Goal: Task Accomplishment & Management: Manage account settings

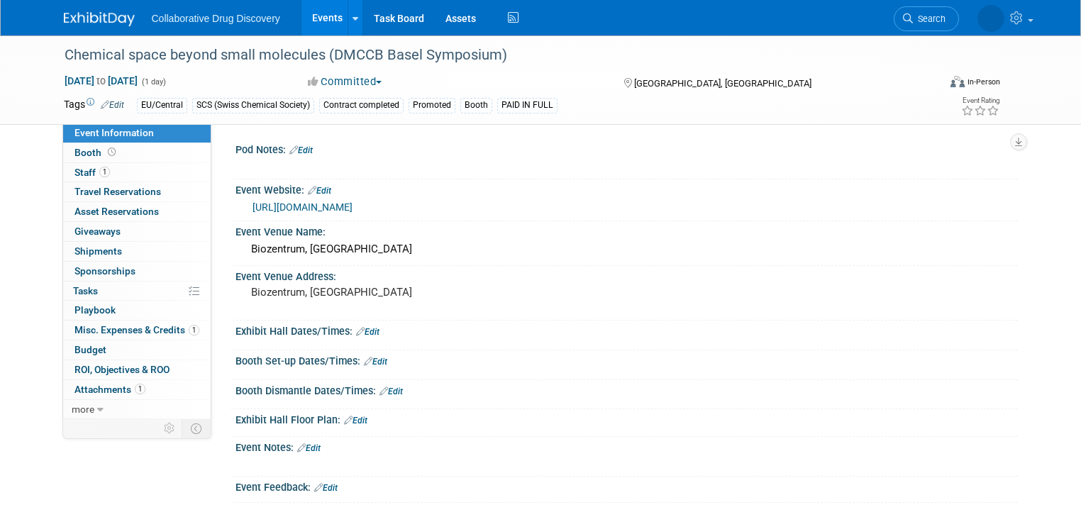
click at [318, 18] on link "Events" at bounding box center [327, 17] width 52 height 35
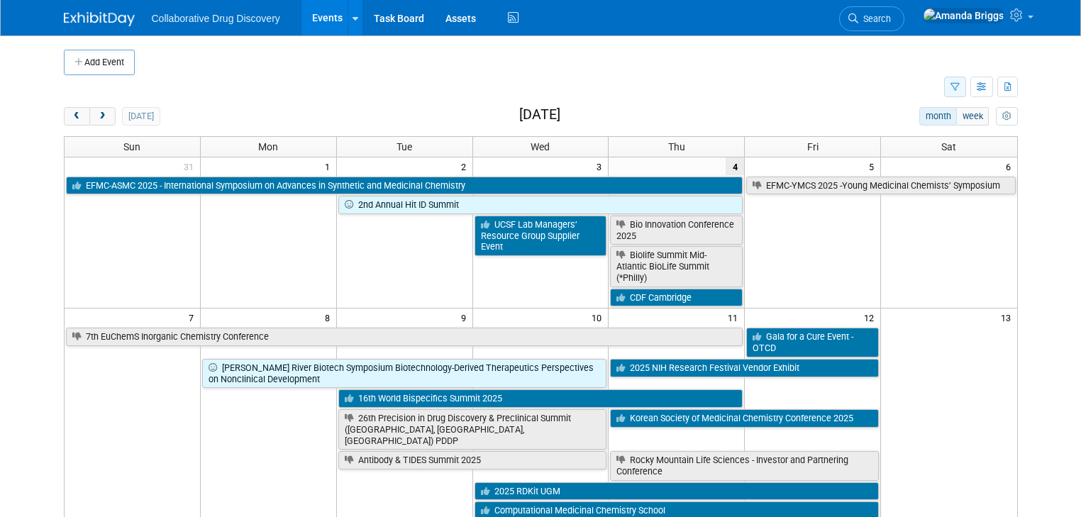
click at [959, 89] on icon "button" at bounding box center [954, 87] width 9 height 9
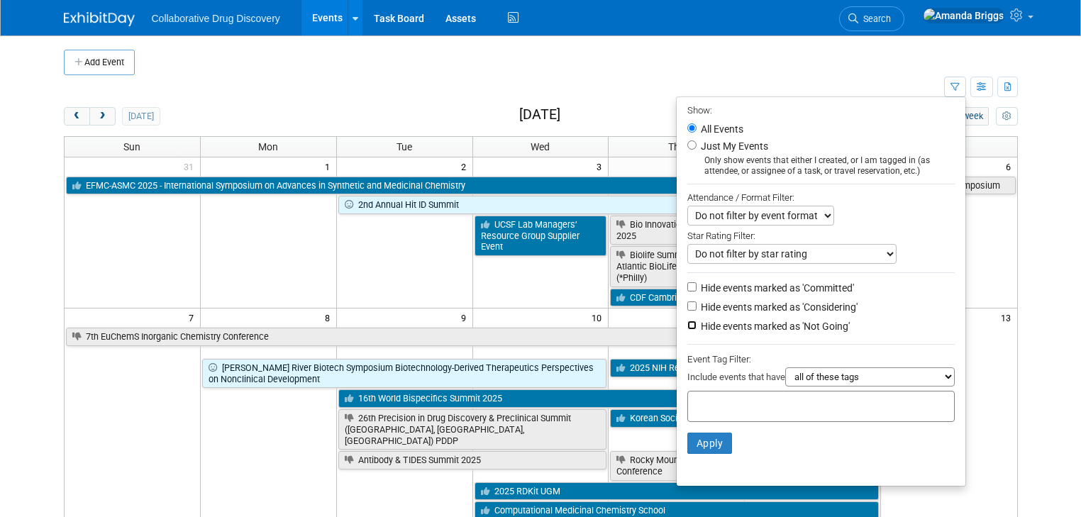
click at [696, 323] on input "Hide events marked as 'Not Going'" at bounding box center [691, 325] width 9 height 9
checkbox input "true"
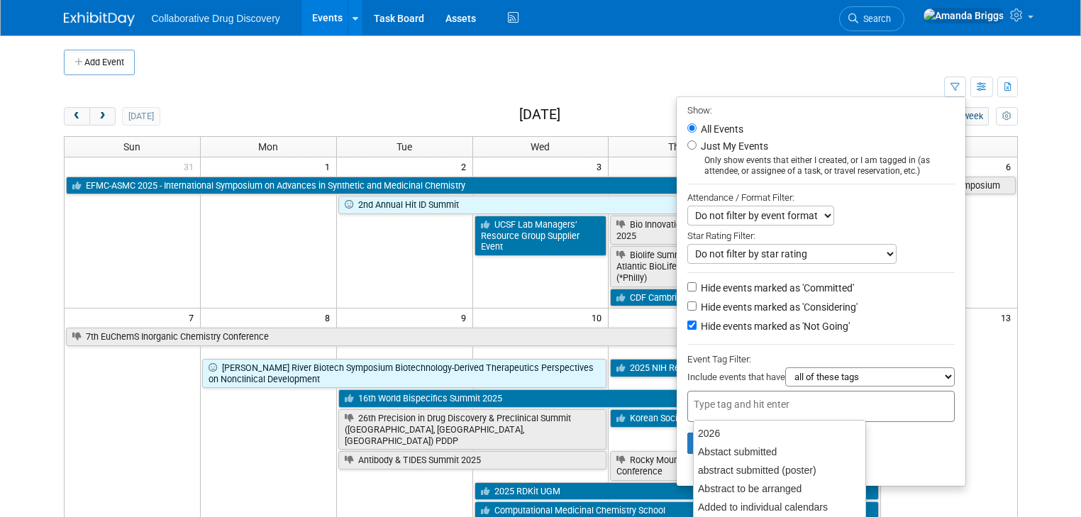
click at [712, 397] on input "text" at bounding box center [749, 404] width 113 height 14
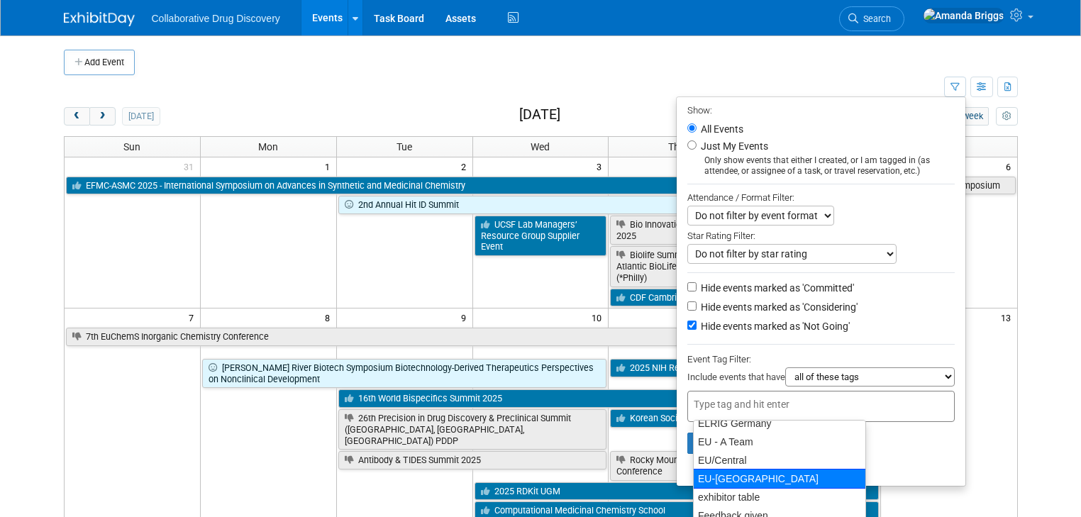
scroll to position [397, 0]
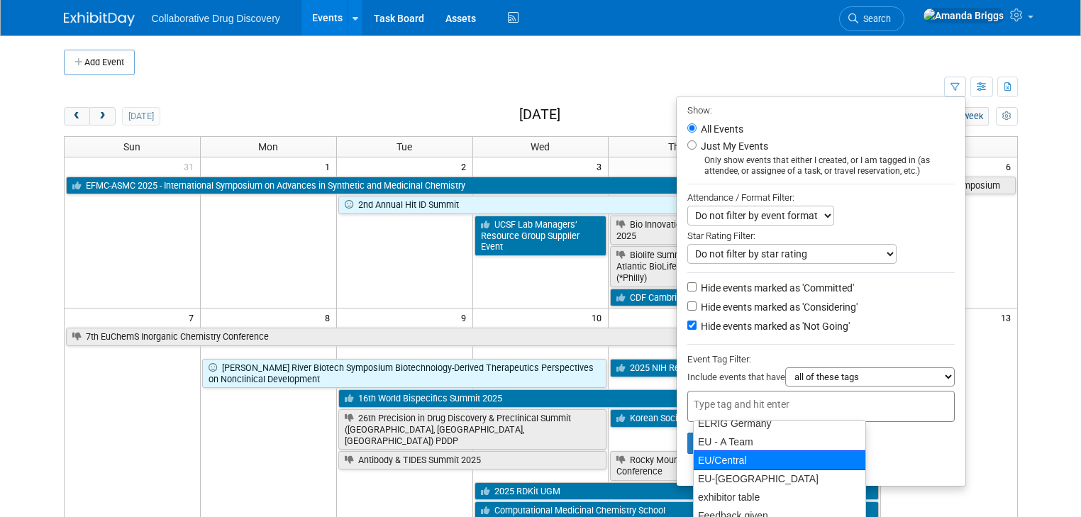
click at [721, 462] on div "EU/Central" at bounding box center [779, 460] width 172 height 20
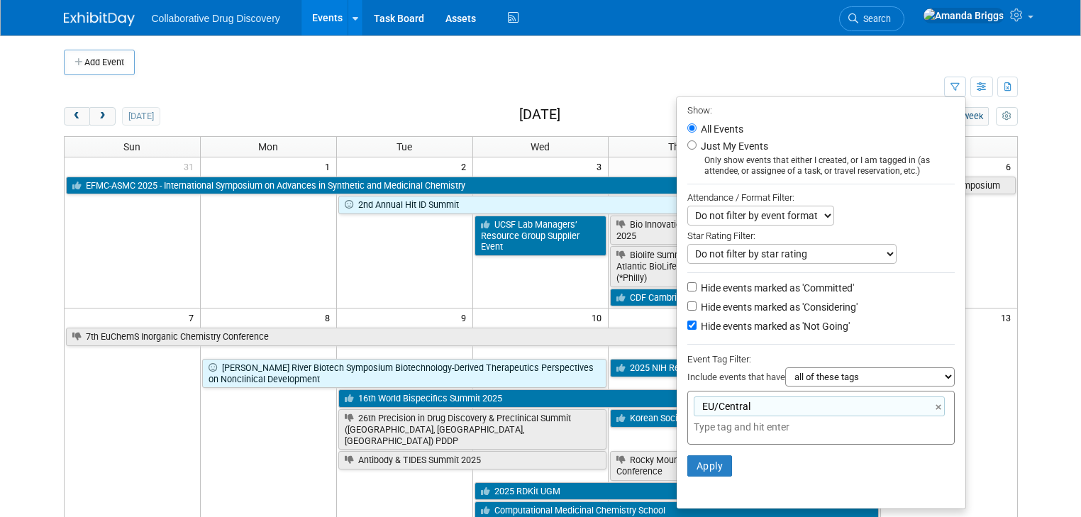
type input "EU/Central"
click at [719, 462] on button "Apply" at bounding box center [709, 465] width 45 height 21
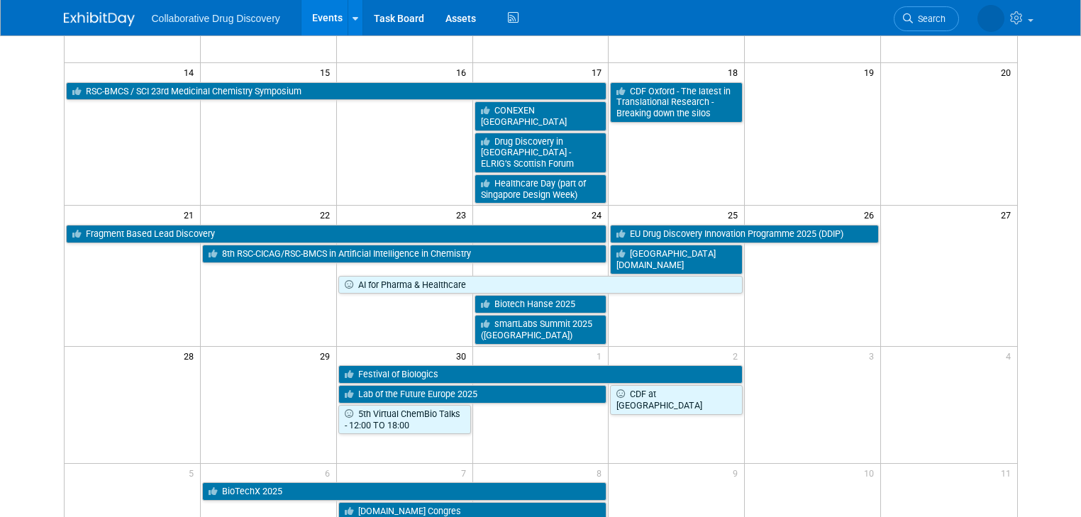
scroll to position [397, 0]
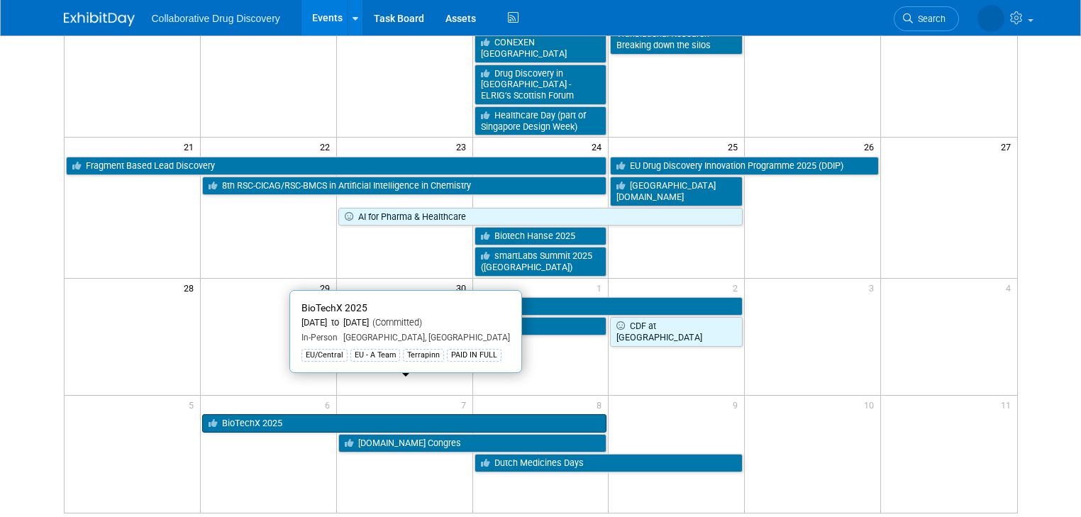
click at [513, 414] on link "BioTechX 2025" at bounding box center [404, 423] width 405 height 18
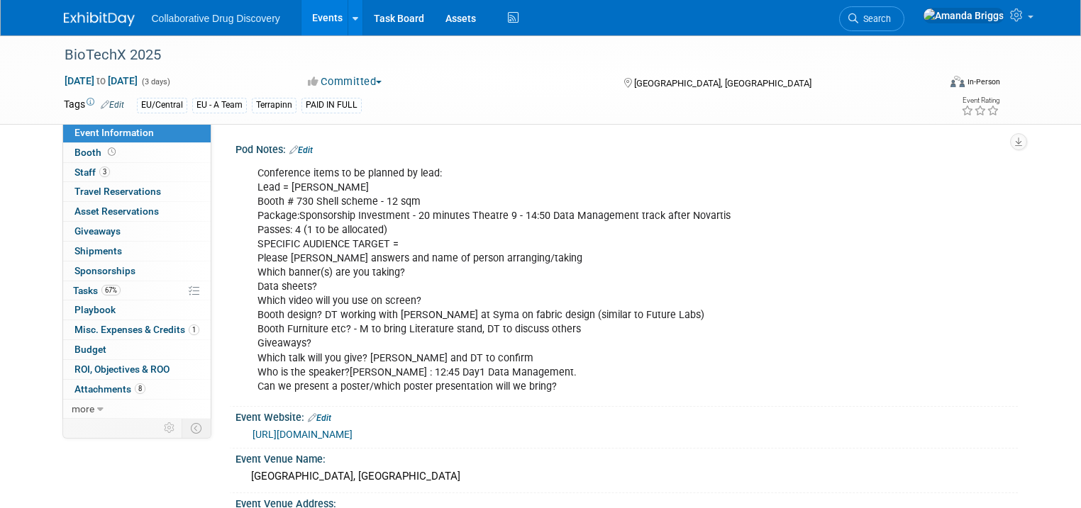
click at [294, 152] on link "Edit" at bounding box center [300, 150] width 23 height 10
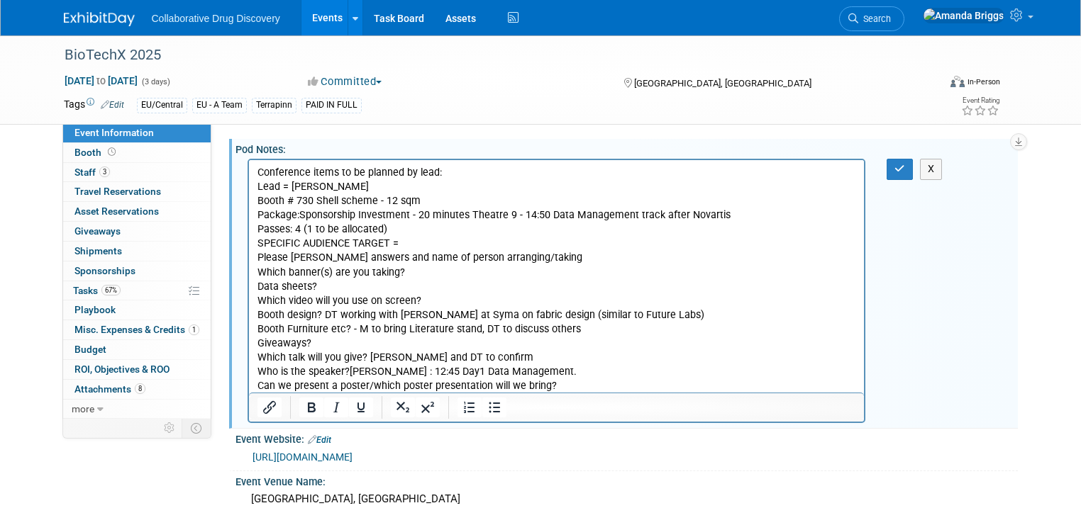
click at [324, 287] on p "Conference items to be planned by lead: Lead = Dimitris Booth # 730 Shell schem…" at bounding box center [556, 280] width 599 height 228
click at [411, 245] on p "Conference items to be planned by lead: Lead = Dimitris Booth # 730 Shell schem…" at bounding box center [556, 280] width 599 height 228
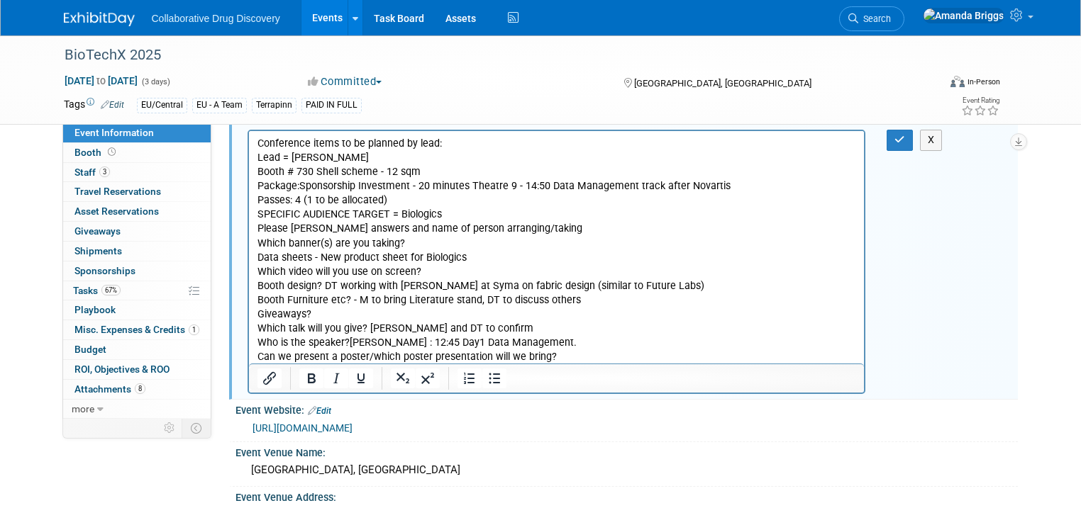
scroll to position [57, 0]
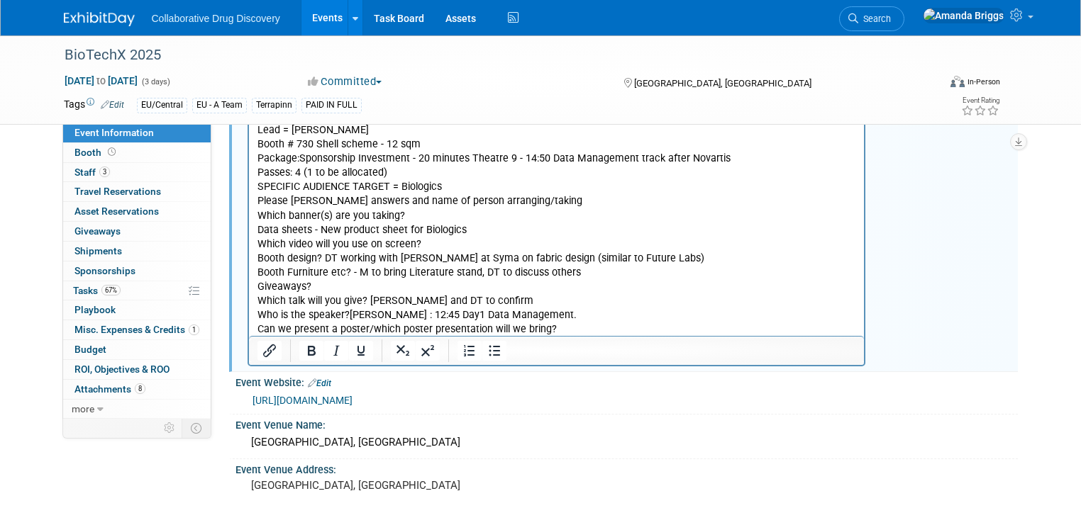
click at [525, 204] on p "Conference items to be planned by lead: Lead = Dimitris Booth # 730 Shell schem…" at bounding box center [556, 223] width 599 height 228
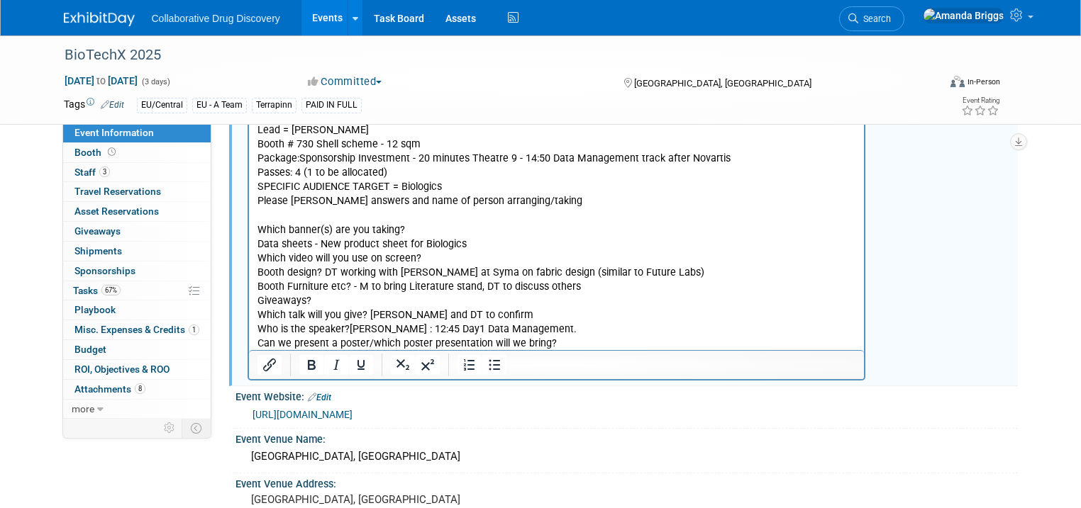
click at [426, 233] on p "Which banner(s) are you taking? Data sheets - New product sheet for Biologics W…" at bounding box center [556, 280] width 599 height 143
click at [428, 258] on p "Which banner(s) are you taking? None as booth fully designed. Data sheets - New…" at bounding box center [556, 280] width 599 height 143
drag, startPoint x: 394, startPoint y: 272, endPoint x: 338, endPoint y: 270, distance: 55.3
click at [338, 270] on p "Which banner(s) are you taking? None as booth fully designed. Data sheets - New…" at bounding box center [556, 280] width 599 height 143
drag, startPoint x: 591, startPoint y: 270, endPoint x: 562, endPoint y: 272, distance: 28.4
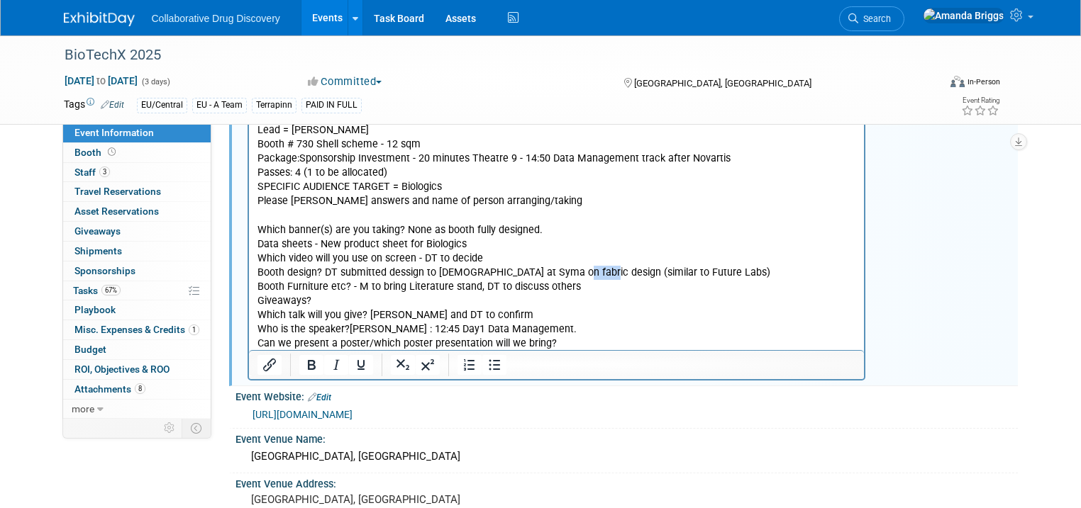
click at [562, 272] on p "Which banner(s) are you taking? None as booth fully designed. Data sheets - New…" at bounding box center [556, 280] width 599 height 143
click at [74, 175] on span "Staff 3" at bounding box center [91, 172] width 35 height 11
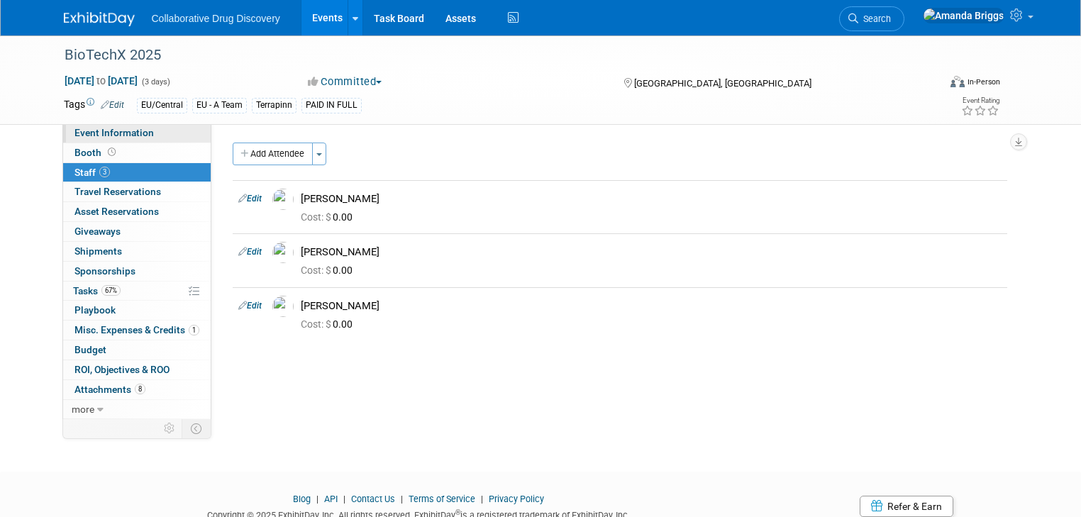
click at [140, 135] on link "Event Information" at bounding box center [136, 132] width 147 height 19
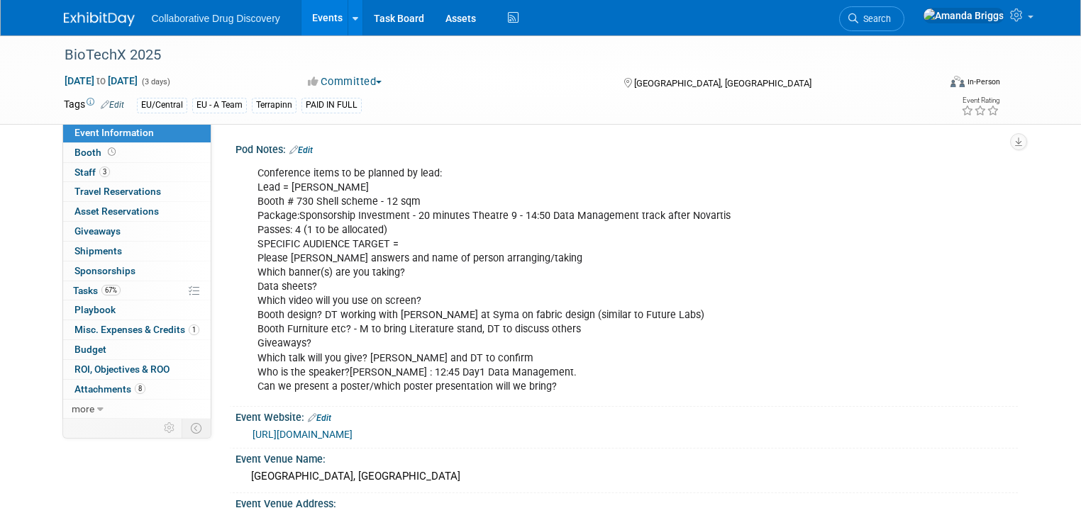
click at [567, 329] on div "Conference items to be planned by lead: Lead = Dimitris Booth # 730 Shell schem…" at bounding box center [556, 281] width 618 height 242
click at [301, 149] on link "Edit" at bounding box center [300, 150] width 23 height 10
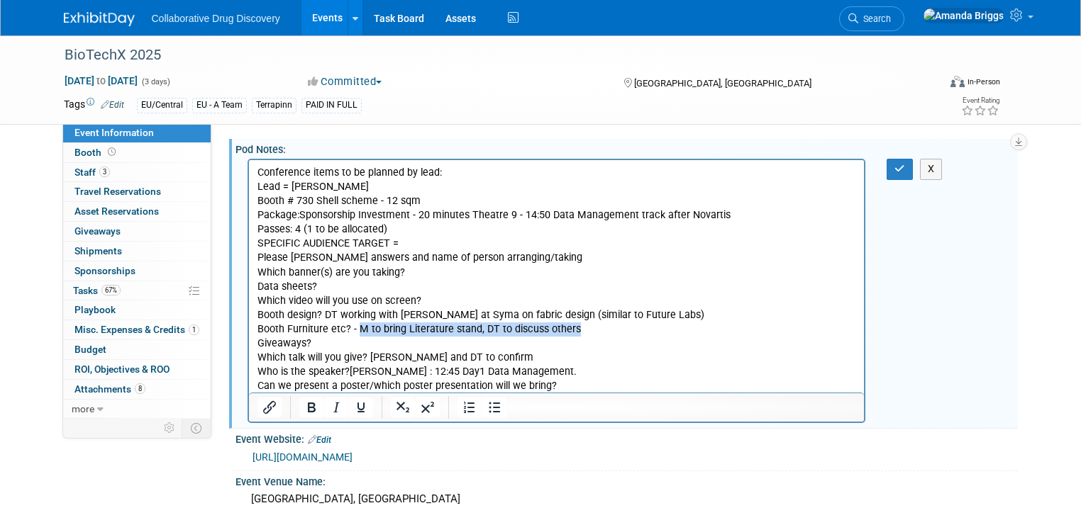
drag, startPoint x: 585, startPoint y: 333, endPoint x: 356, endPoint y: 331, distance: 229.0
click at [356, 331] on p "Conference items to be planned by lead: Lead = Dimitris Booth # 730 Shell schem…" at bounding box center [556, 280] width 599 height 228
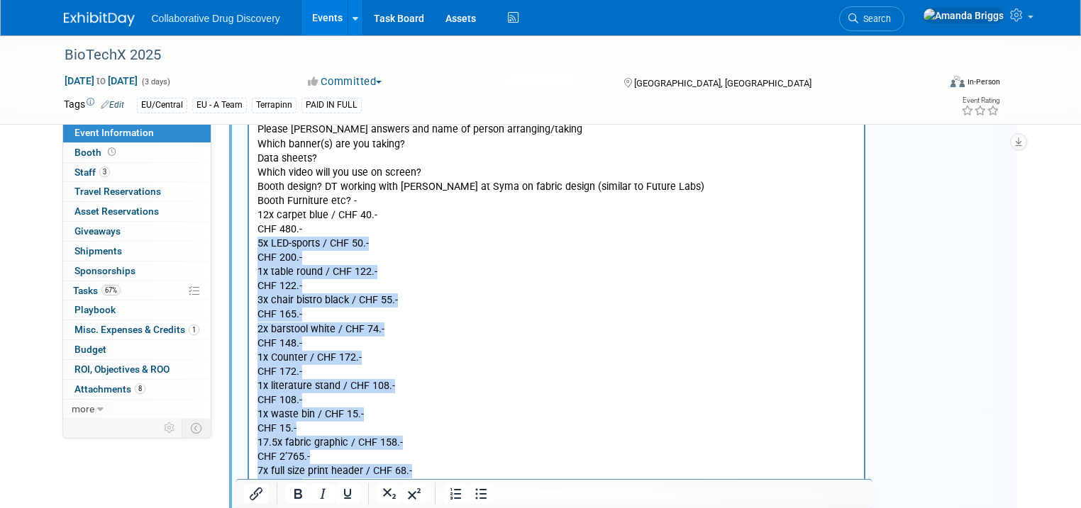
scroll to position [113, 0]
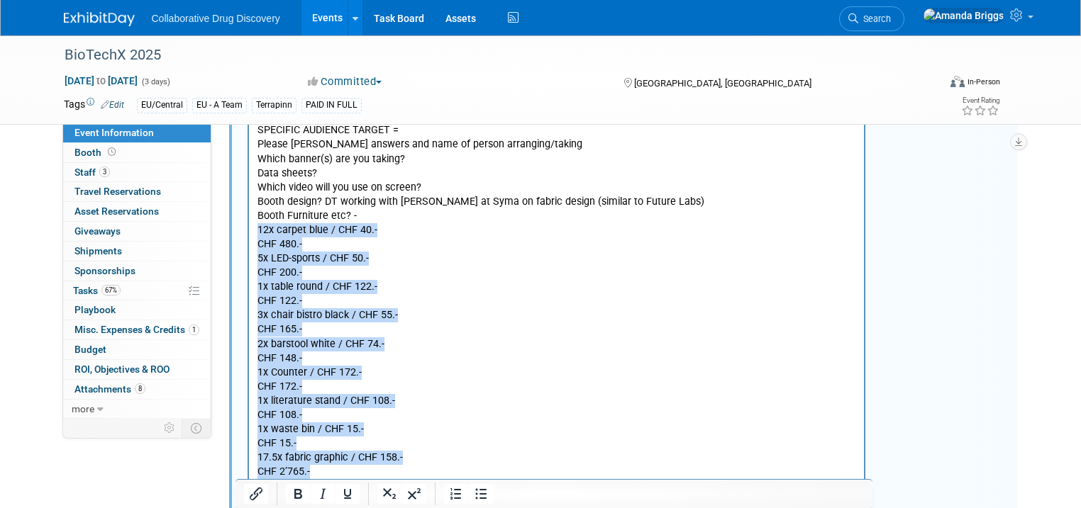
drag, startPoint x: 307, startPoint y: 551, endPoint x: 259, endPoint y: 234, distance: 320.6
click at [259, 234] on body "Conference items to be planned by lead: Lead = Dimitris Booth # 730 Shell schem…" at bounding box center [556, 351] width 601 height 598
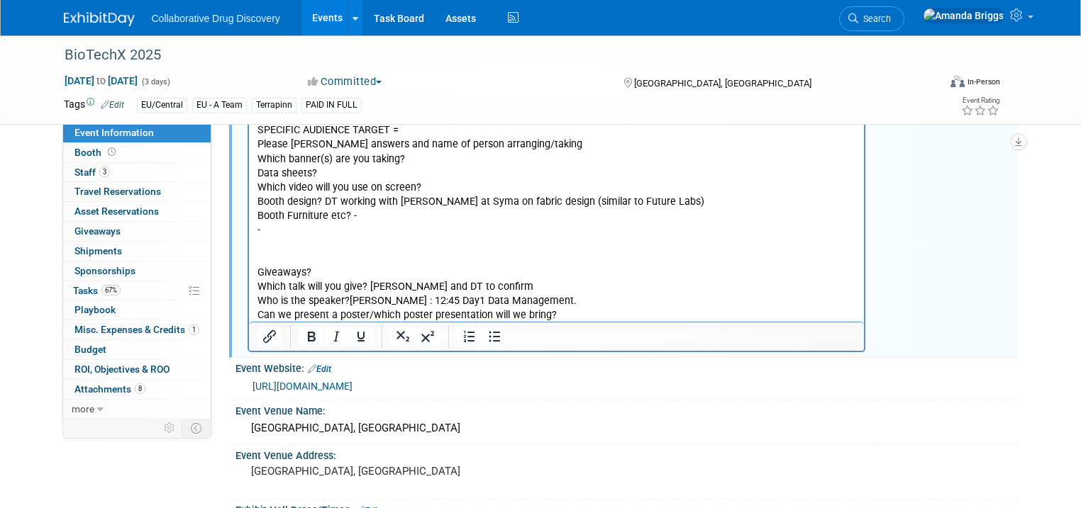
click at [359, 216] on p "Conference items to be planned by lead: Lead = Dimitris Booth # 730 Shell schem…" at bounding box center [556, 137] width 599 height 171
click at [282, 260] on p "Giveaways? Which talk will you give? Jonathan and DT to confirm Who is the spea…" at bounding box center [556, 287] width 599 height 71
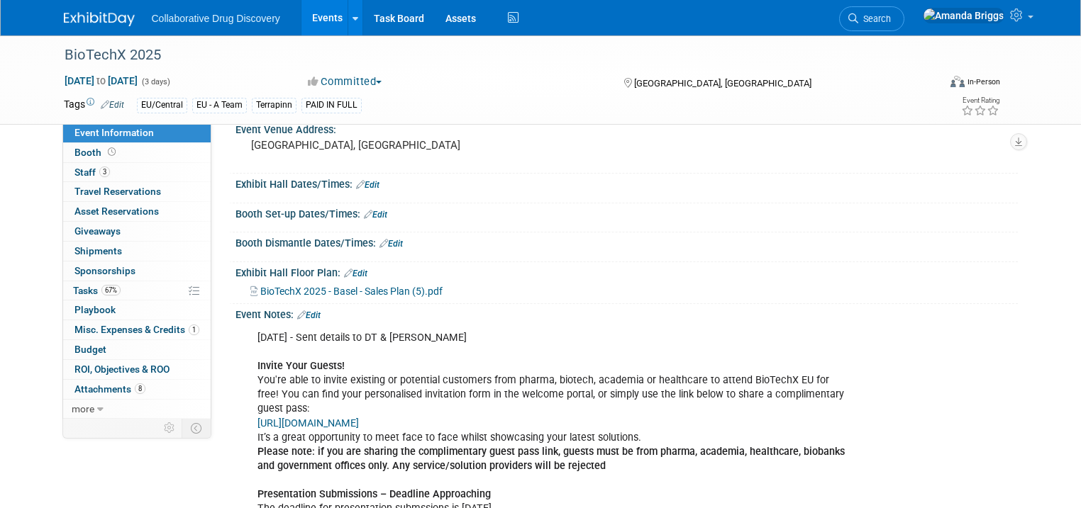
scroll to position [511, 0]
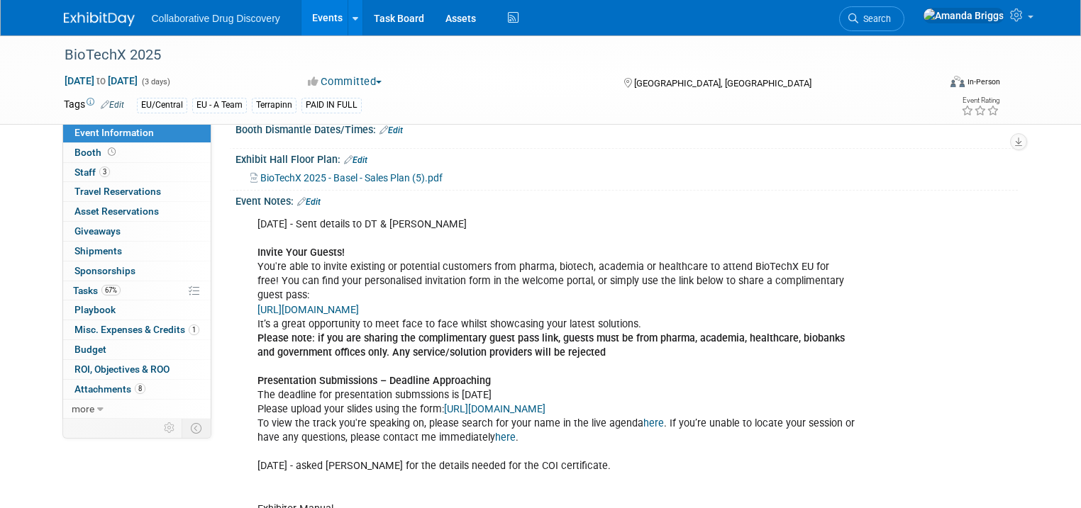
click at [306, 207] on link "Edit" at bounding box center [308, 202] width 23 height 10
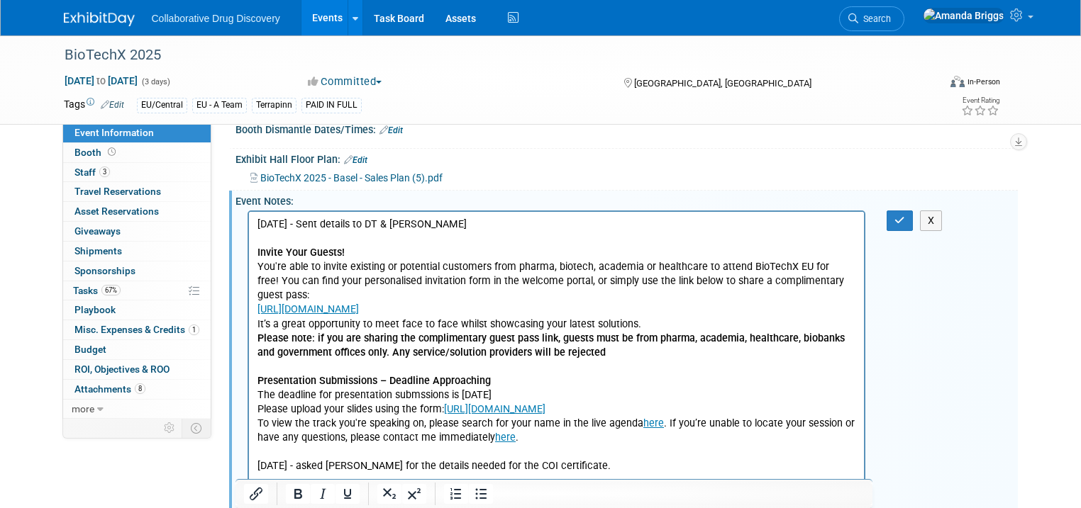
scroll to position [0, 0]
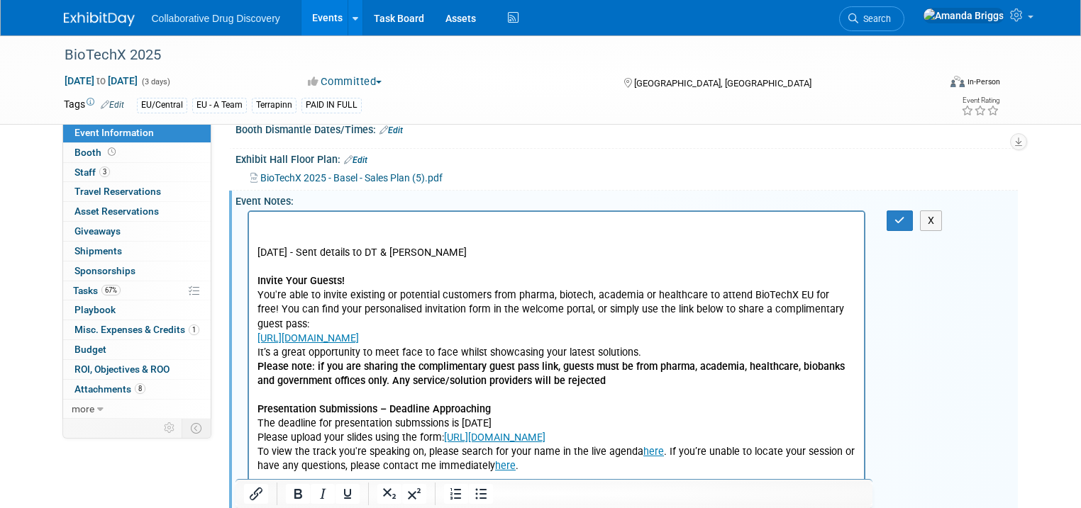
click at [257, 224] on p "Rich Text Area. Press ALT-0 for help." at bounding box center [556, 225] width 599 height 14
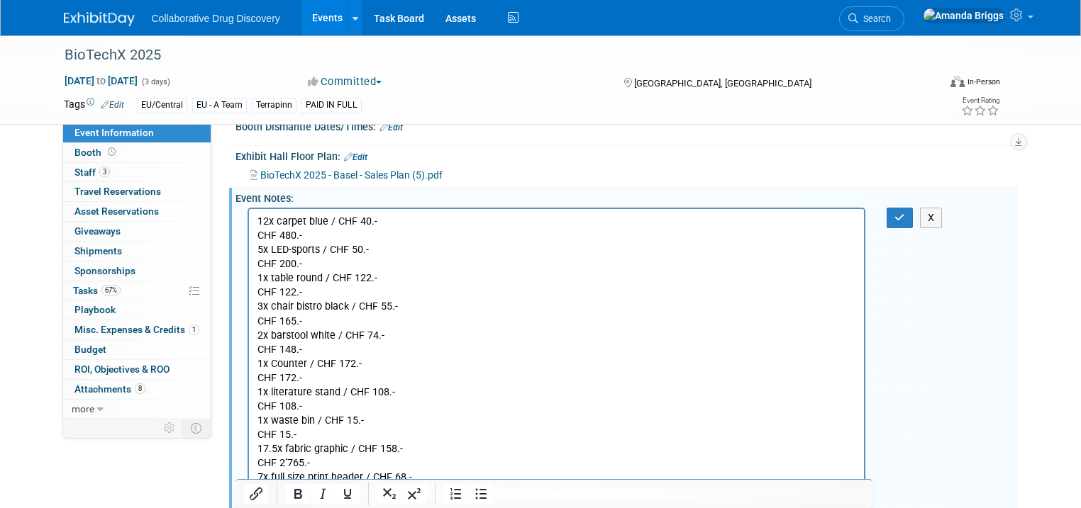
scroll to position [518, 0]
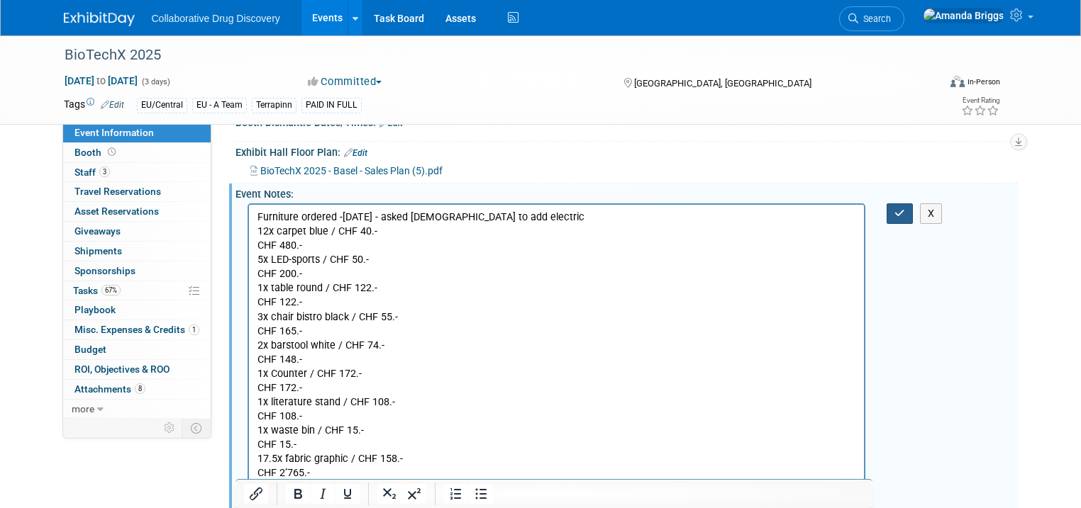
click at [905, 218] on icon "button" at bounding box center [899, 213] width 11 height 10
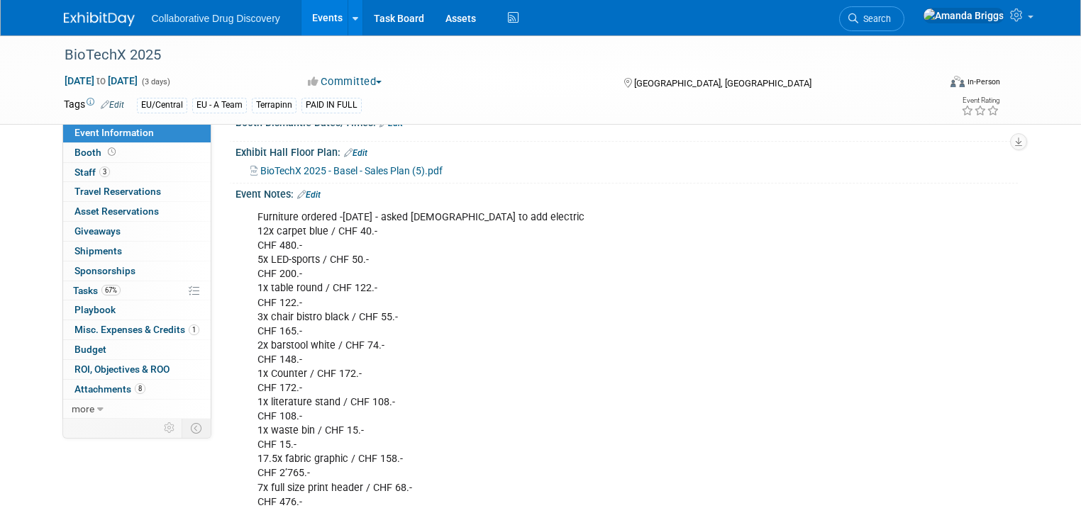
click at [306, 200] on link "Edit" at bounding box center [308, 195] width 23 height 10
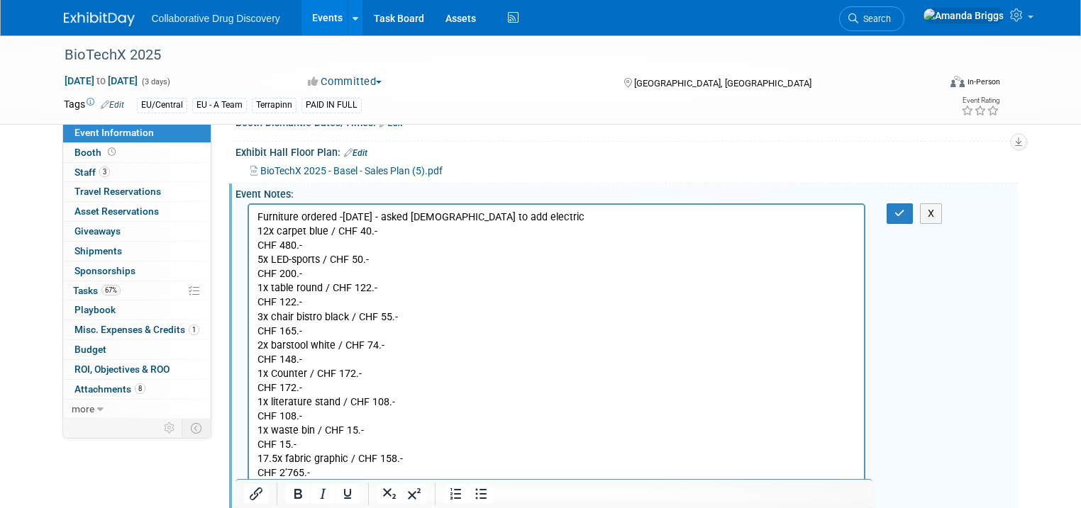
scroll to position [0, 0]
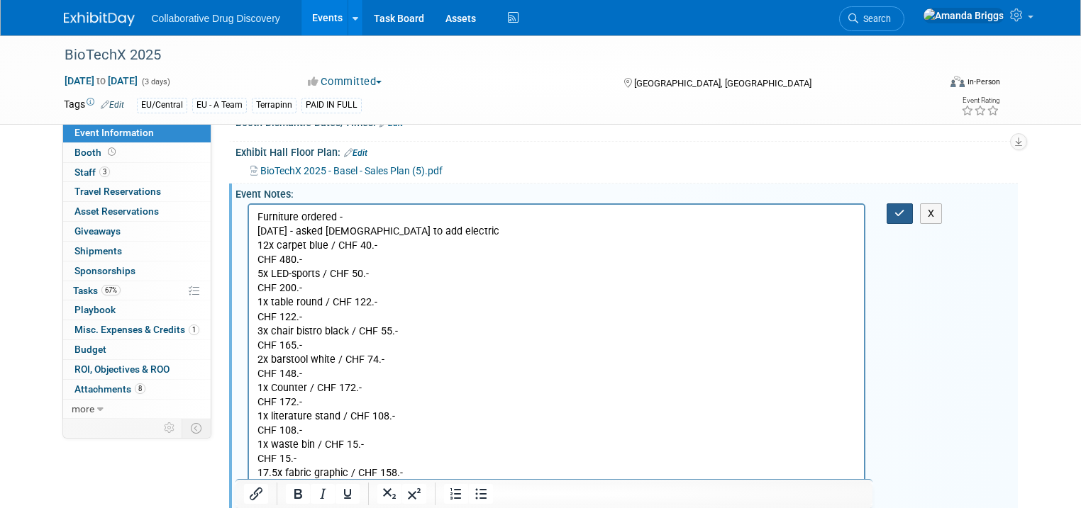
click at [904, 218] on icon "button" at bounding box center [899, 213] width 11 height 10
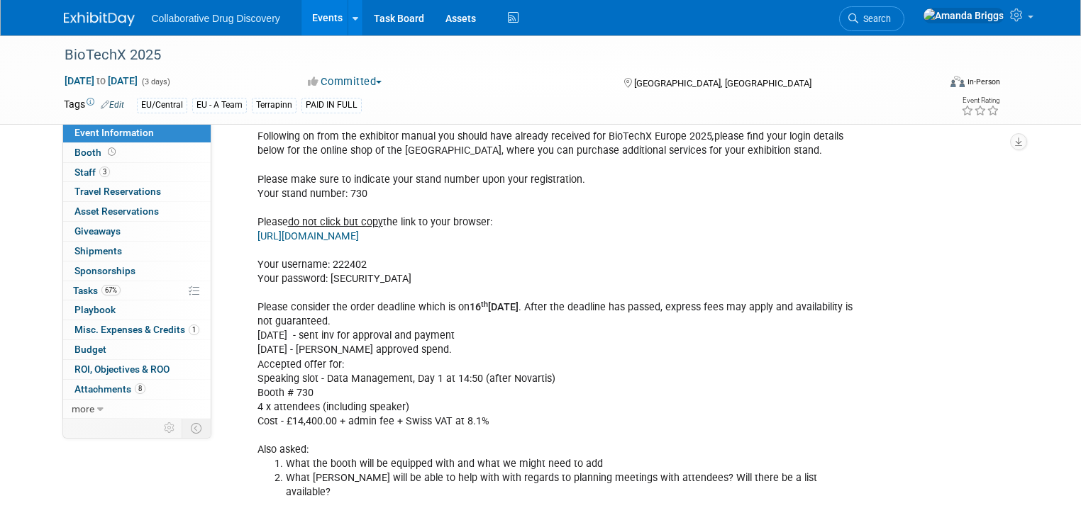
scroll to position [1369, 0]
drag, startPoint x: 530, startPoint y: 231, endPoint x: 240, endPoint y: 233, distance: 290.0
copy link "https://ccbshop.mch-group.com/osc/go?shop=vg027108gb"
click at [891, 17] on span "Search" at bounding box center [874, 18] width 33 height 11
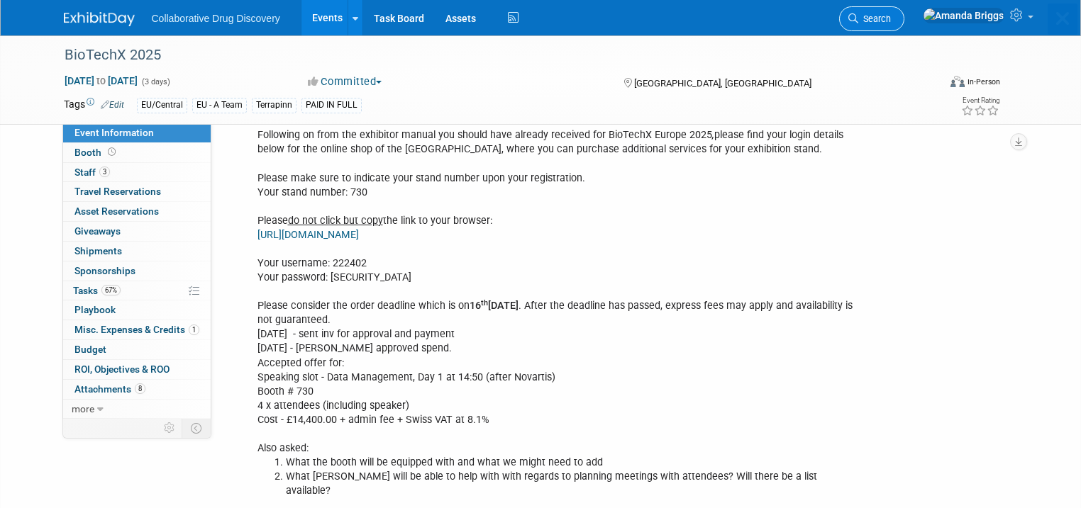
scroll to position [0, 0]
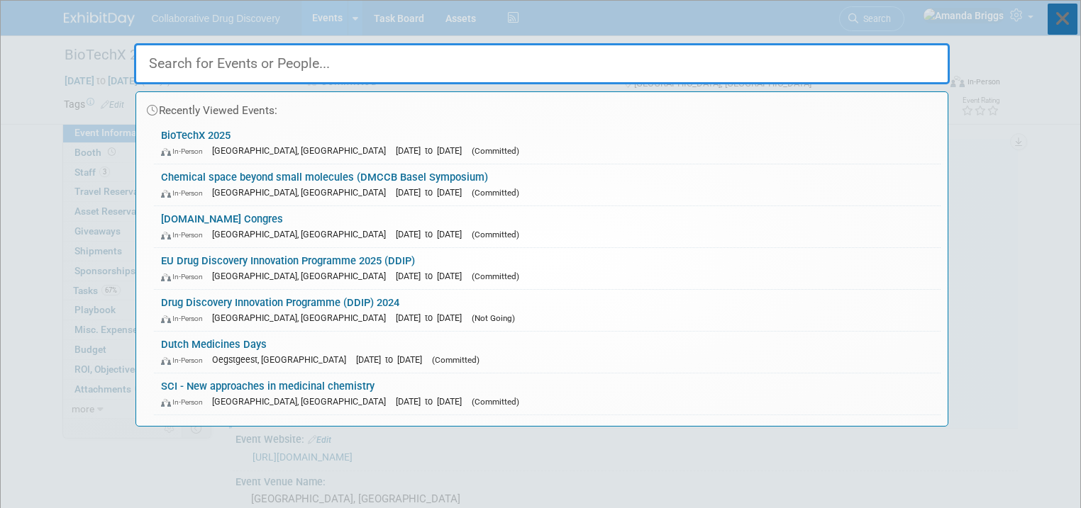
click at [1065, 22] on icon at bounding box center [1062, 19] width 30 height 31
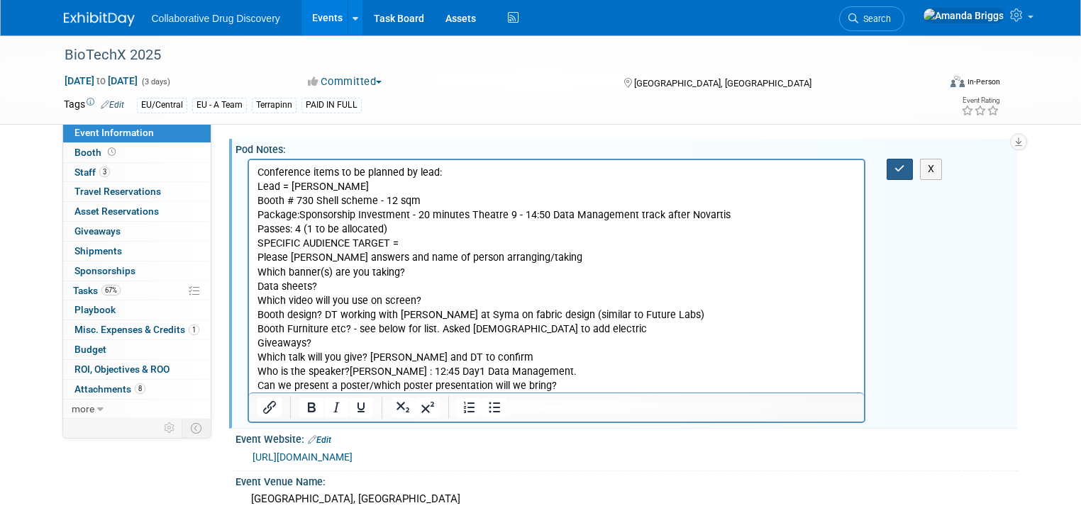
click at [903, 167] on icon "button" at bounding box center [899, 169] width 11 height 10
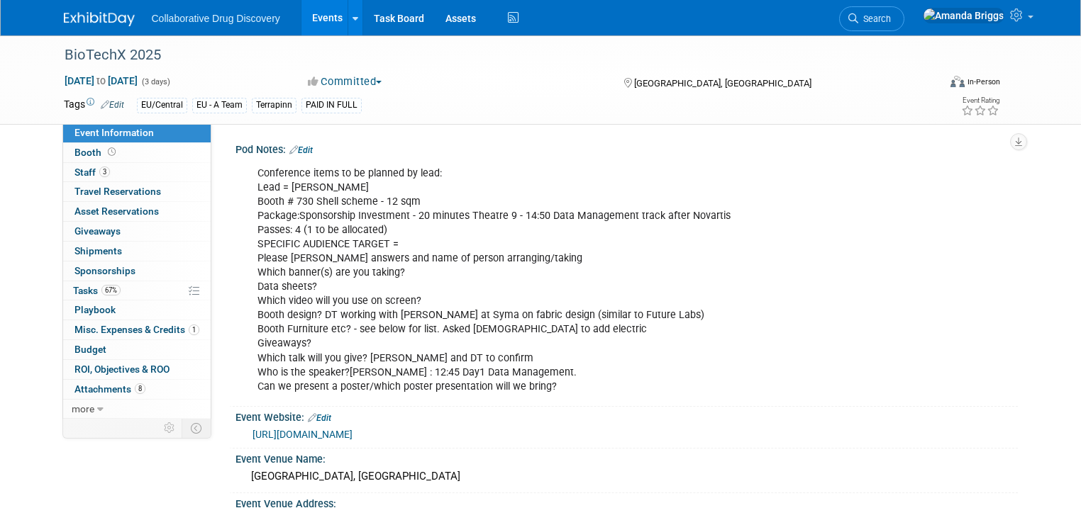
click at [318, 19] on link "Events" at bounding box center [327, 17] width 52 height 35
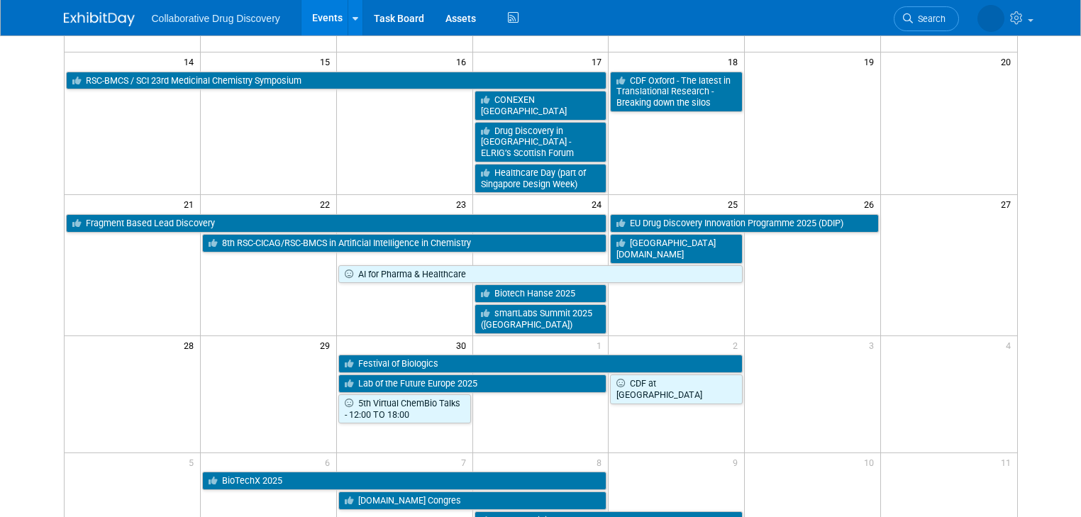
scroll to position [340, 0]
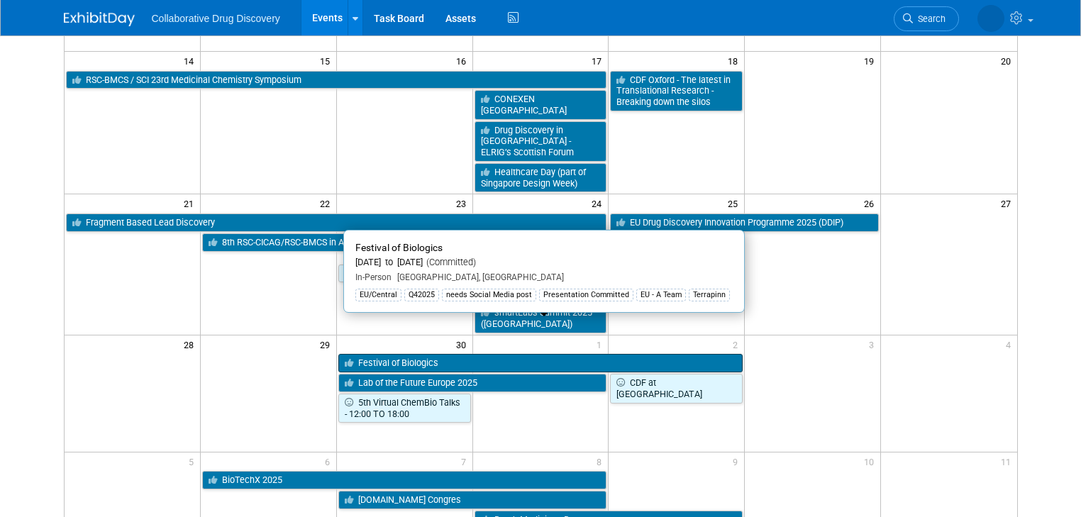
click at [401, 354] on link "Festival of Biologics" at bounding box center [540, 363] width 405 height 18
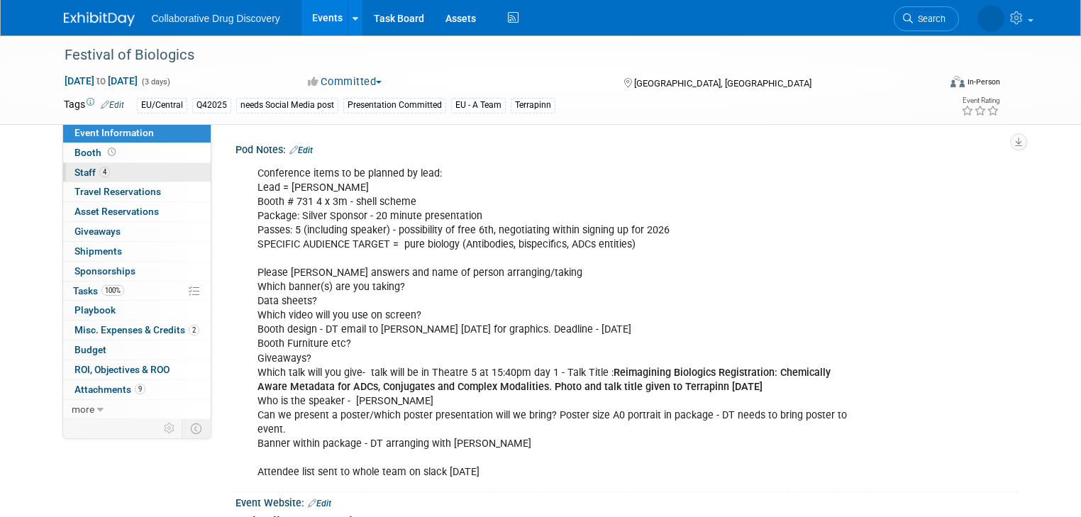
click at [74, 171] on span "Staff 4" at bounding box center [91, 172] width 35 height 11
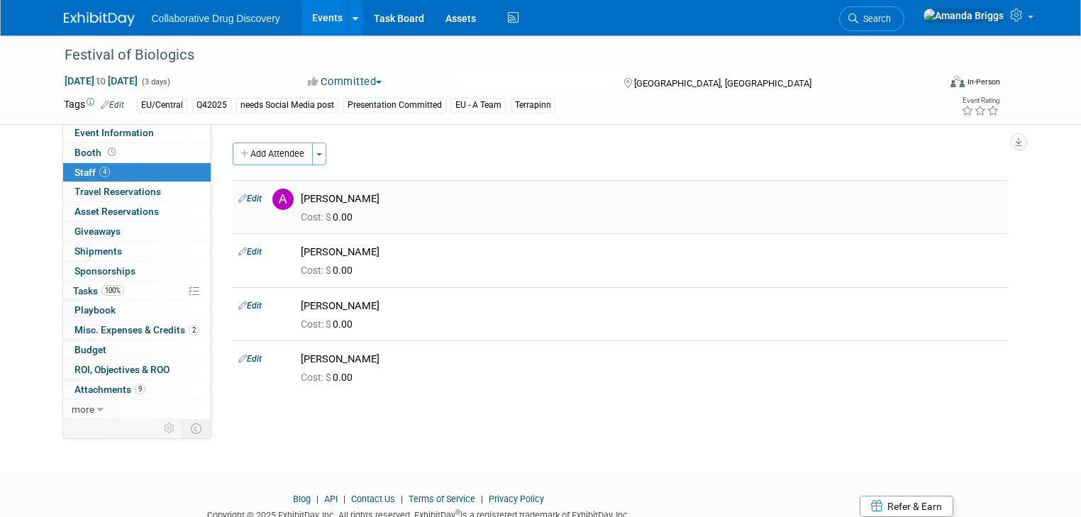
click at [249, 199] on link "Edit" at bounding box center [249, 199] width 23 height 10
select select "c9a9a090-2ac9-45af-b99f-64c359b940d8"
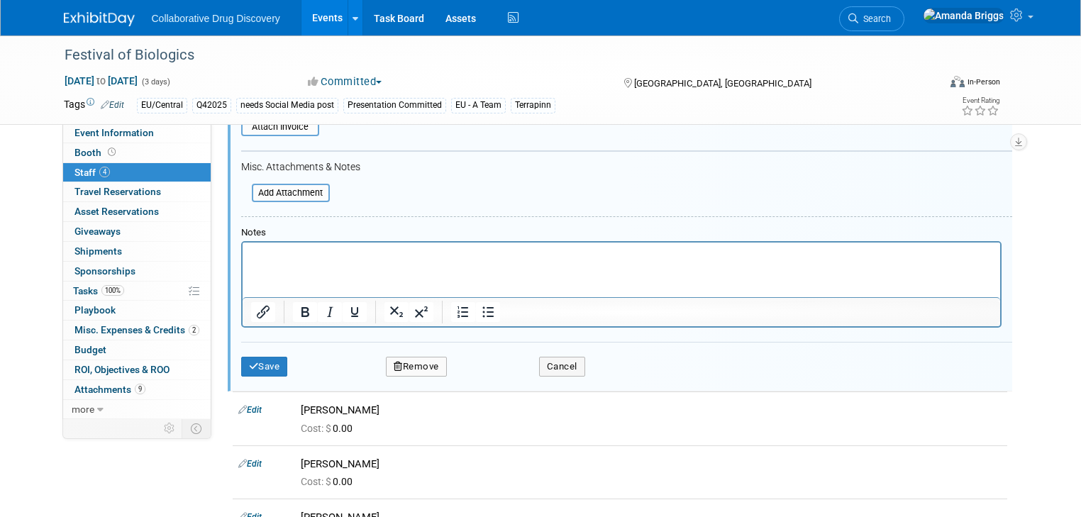
scroll to position [417, 0]
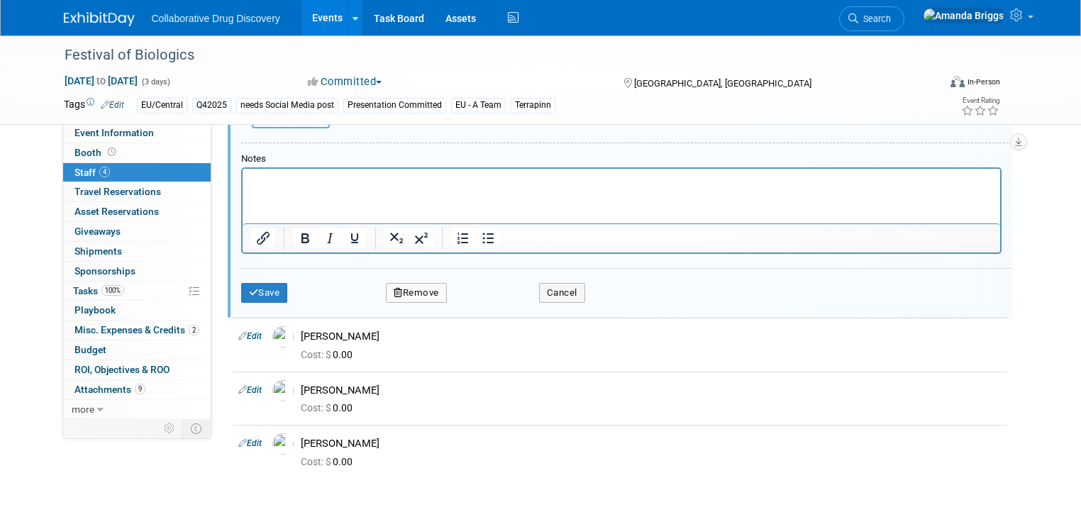
click at [425, 289] on button "Remove" at bounding box center [416, 293] width 61 height 20
click at [488, 302] on link "Yes" at bounding box center [493, 300] width 41 height 23
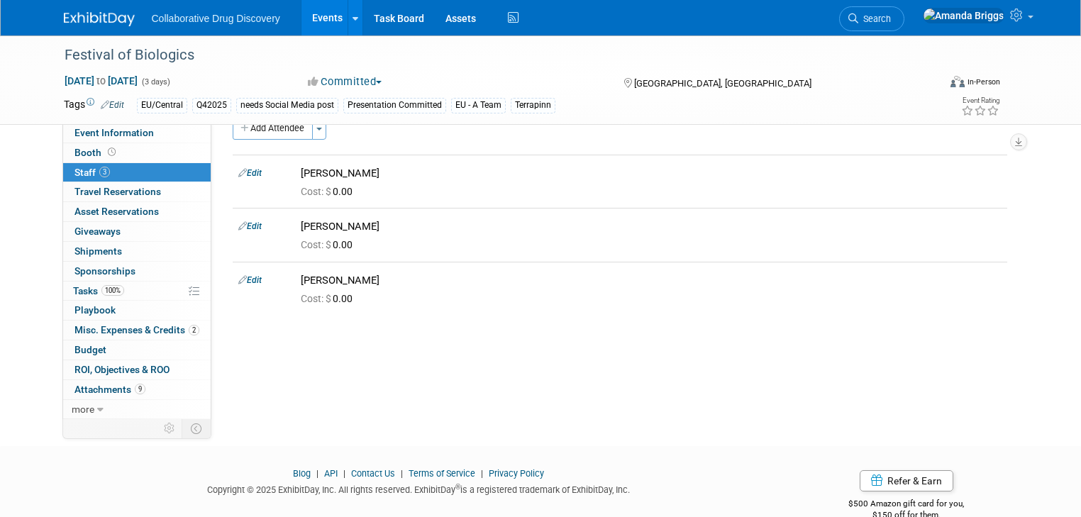
scroll to position [0, 0]
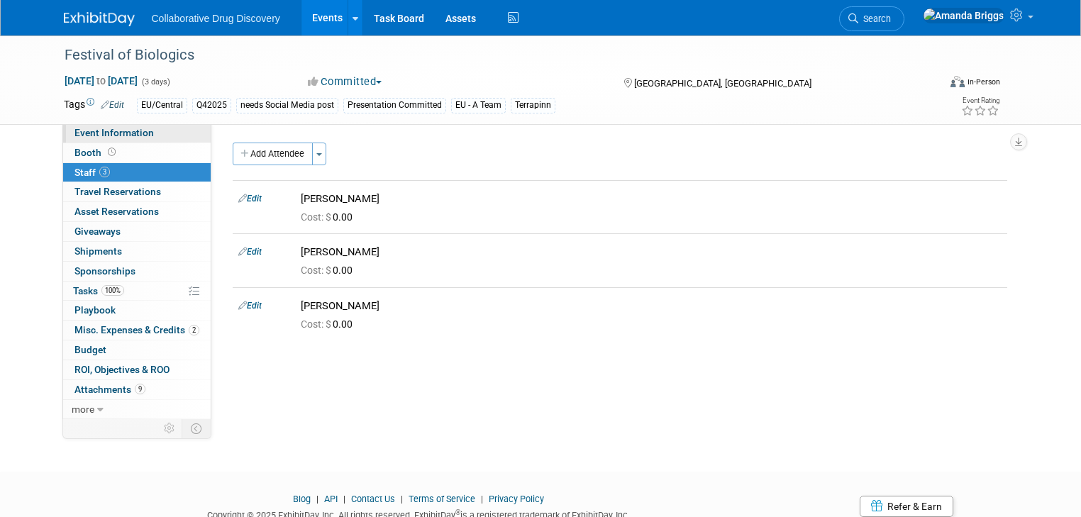
click at [99, 133] on span "Event Information" at bounding box center [113, 132] width 79 height 11
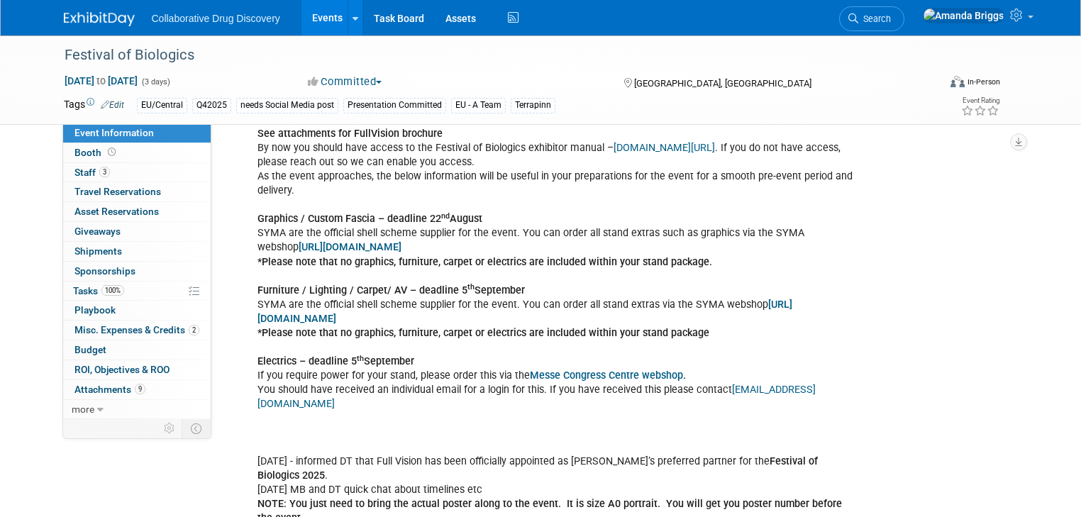
scroll to position [1021, 0]
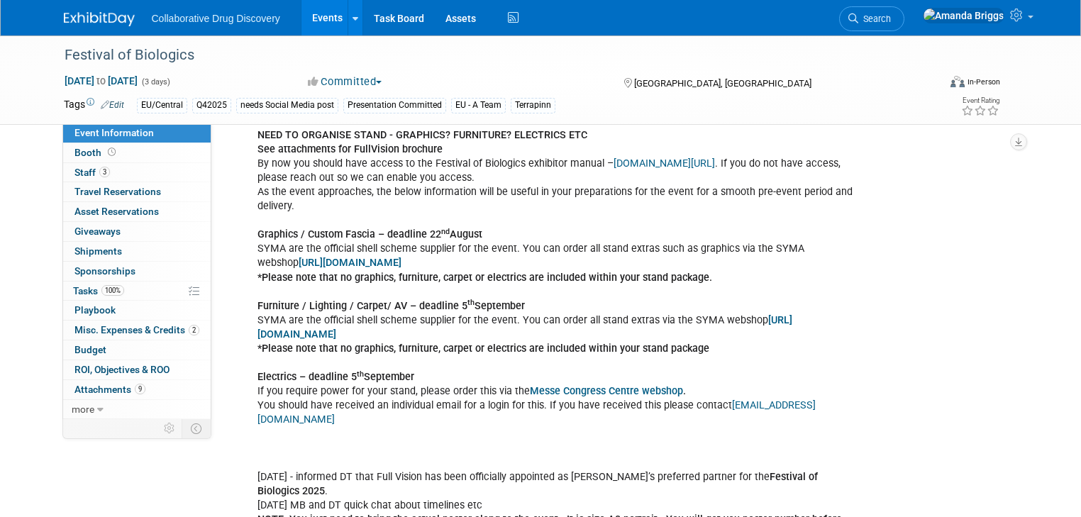
click at [299, 269] on link "[URL][DOMAIN_NAME]" at bounding box center [350, 263] width 103 height 12
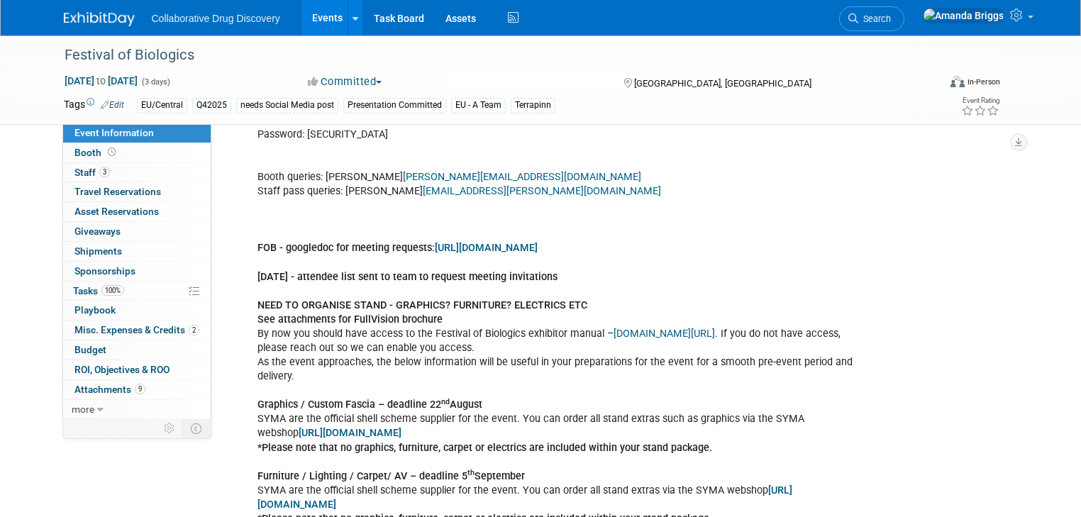
scroll to position [964, 0]
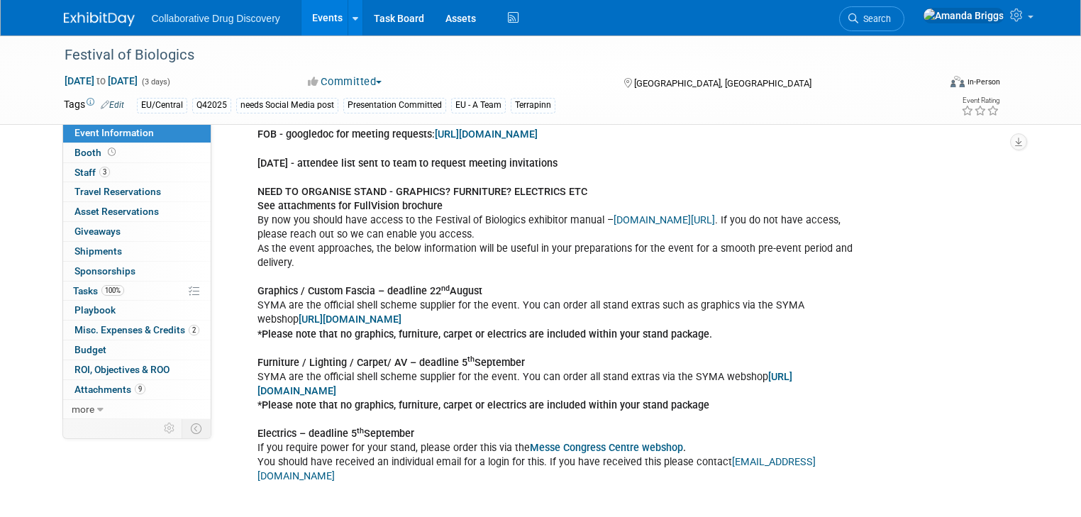
click at [299, 325] on link "[URL][DOMAIN_NAME]" at bounding box center [350, 319] width 103 height 12
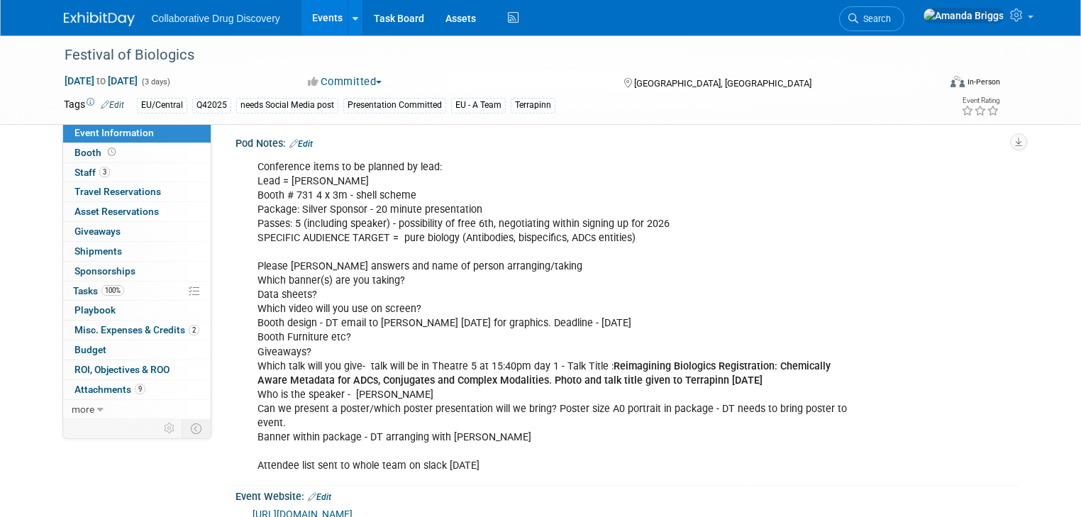
scroll to position [0, 0]
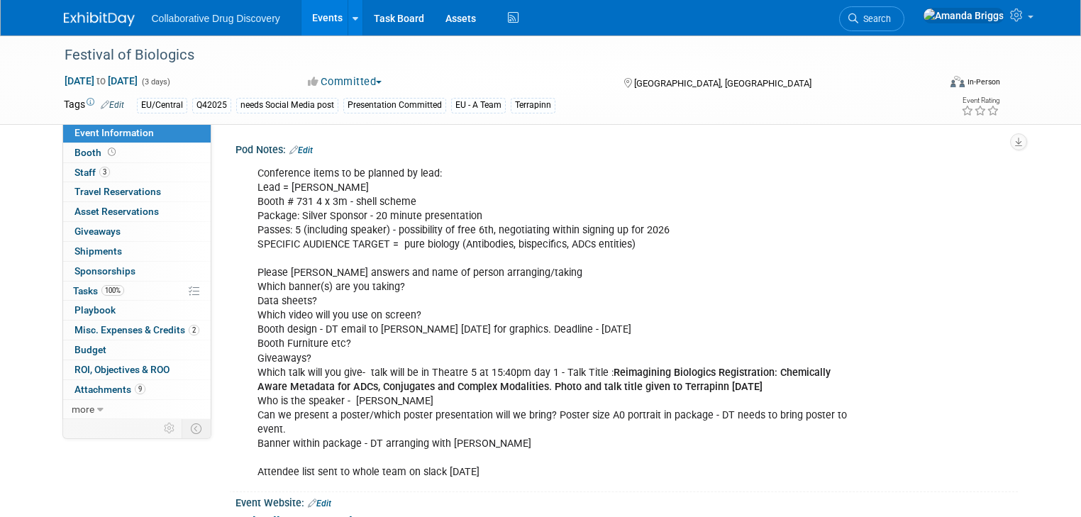
click at [295, 150] on link "Edit" at bounding box center [300, 150] width 23 height 10
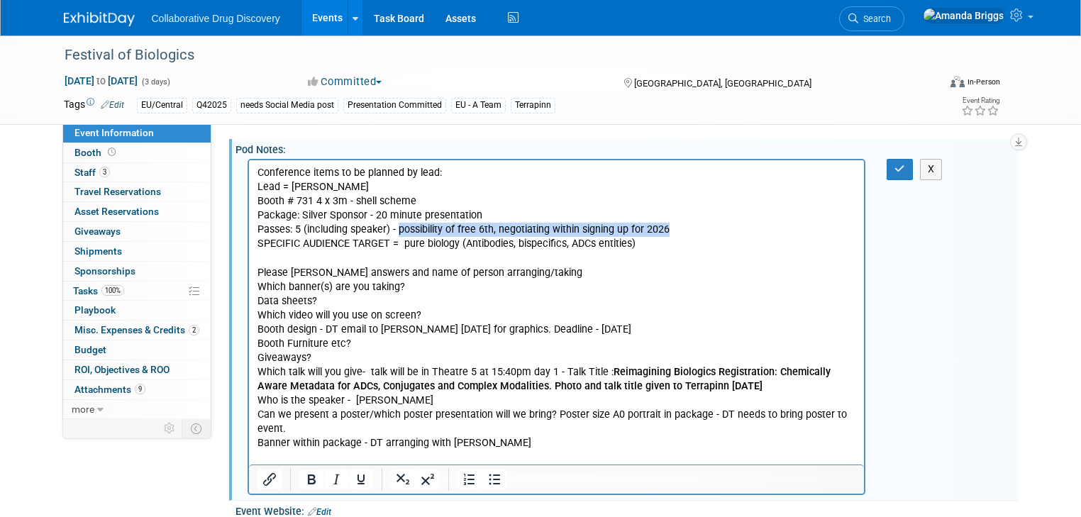
drag, startPoint x: 683, startPoint y: 231, endPoint x: 398, endPoint y: 233, distance: 285.1
click at [398, 233] on p "Conference items to be planned by lead: Lead = [PERSON_NAME] # 731 4 x 3m - she…" at bounding box center [556, 322] width 599 height 313
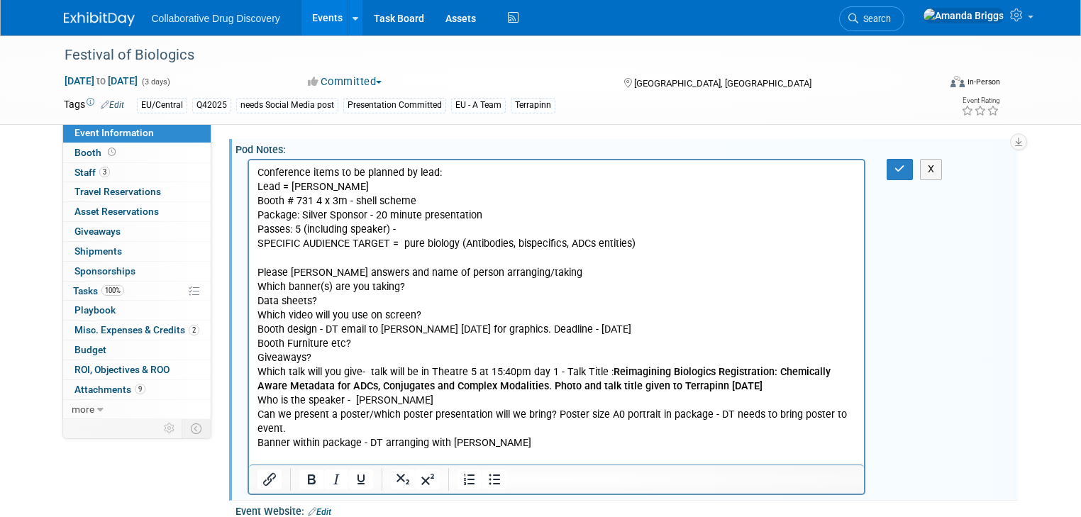
click at [622, 263] on p "Conference items to be planned by lead: Lead = [PERSON_NAME] # 731 4 x 3m - she…" at bounding box center [556, 322] width 599 height 313
click at [905, 167] on icon "button" at bounding box center [899, 169] width 11 height 10
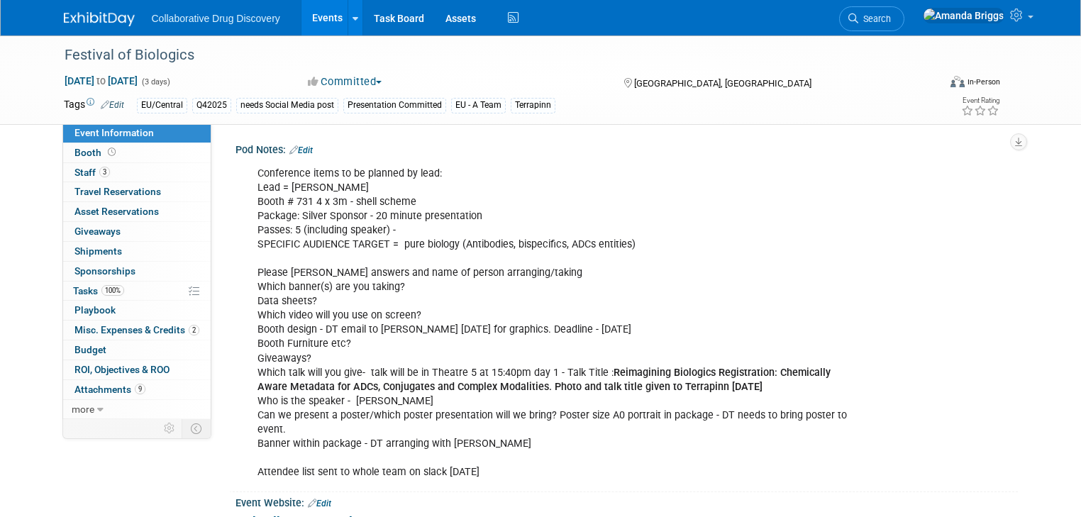
click at [296, 153] on link "Edit" at bounding box center [300, 150] width 23 height 10
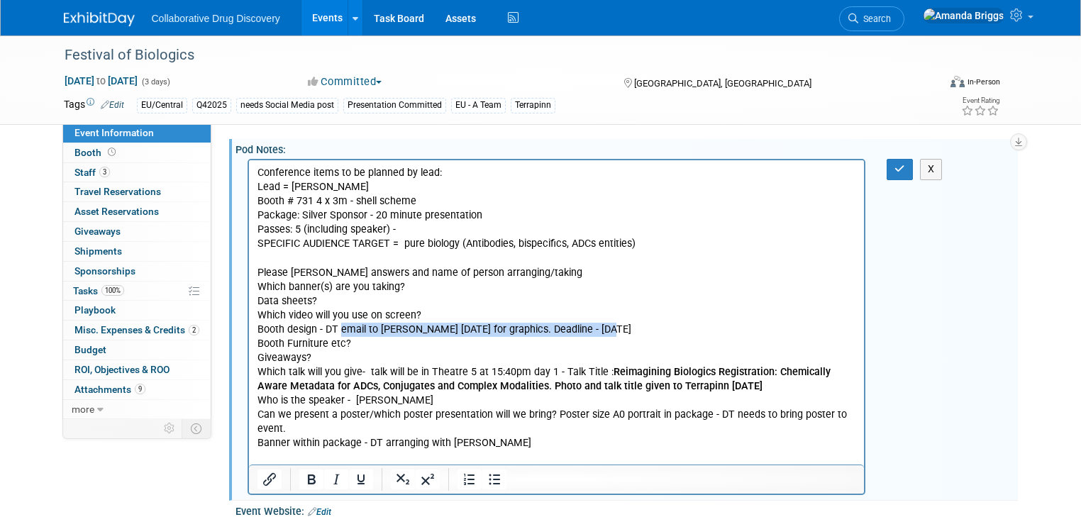
drag, startPoint x: 637, startPoint y: 330, endPoint x: 338, endPoint y: 326, distance: 299.3
click at [338, 326] on p "Conference items to be planned by lead: Lead = [PERSON_NAME] # 731 4 x 3m - she…" at bounding box center [556, 322] width 599 height 313
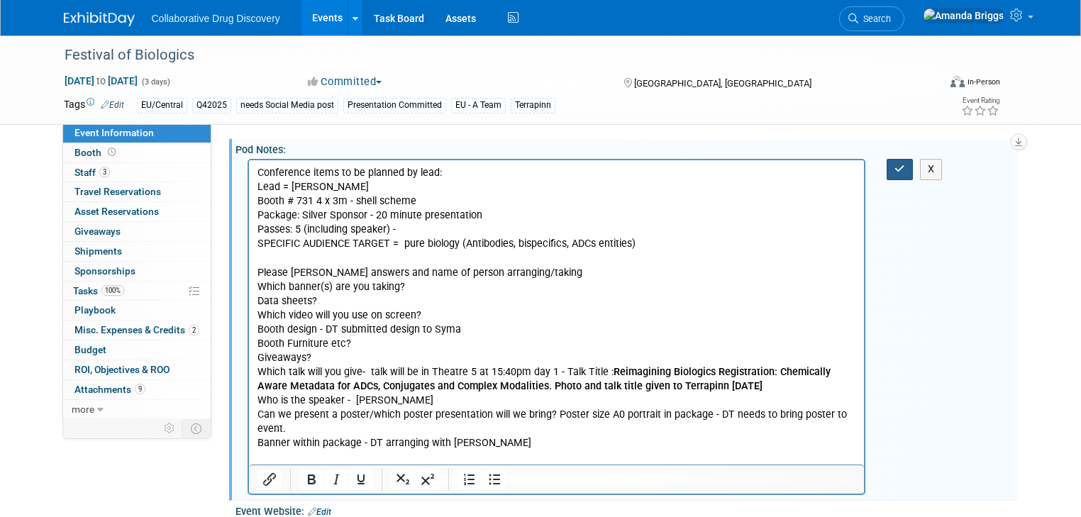
click at [905, 165] on icon "button" at bounding box center [899, 169] width 11 height 10
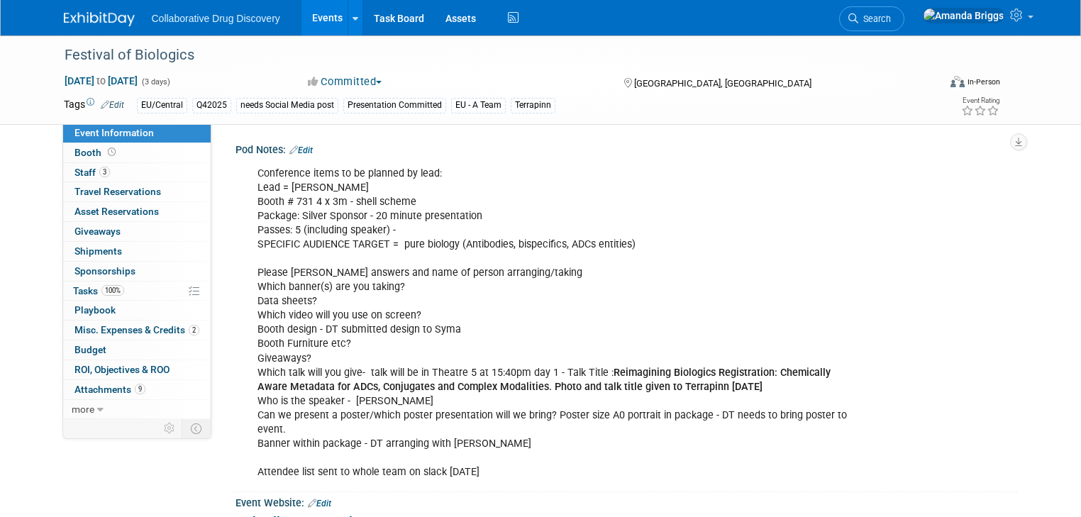
click at [301, 150] on link "Edit" at bounding box center [300, 150] width 23 height 10
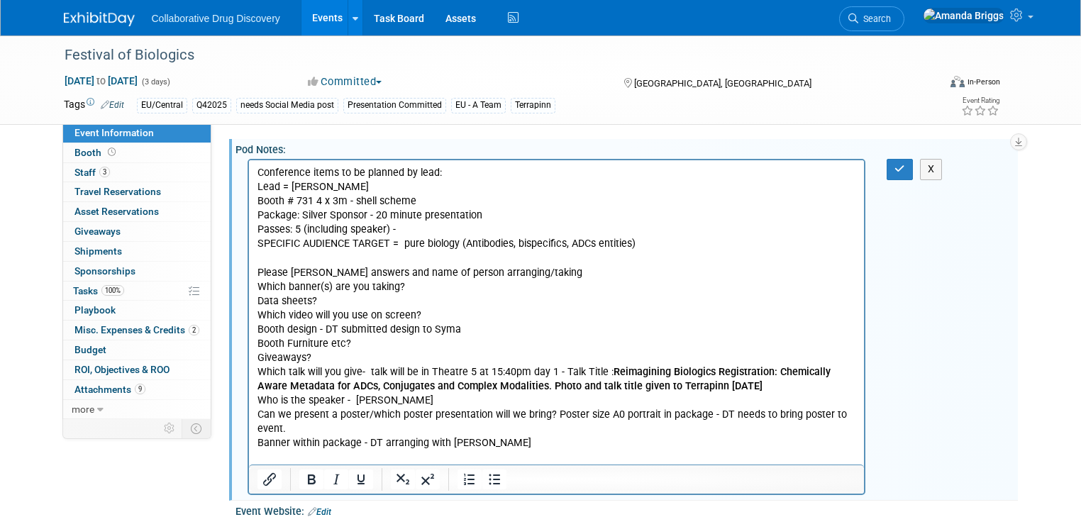
click at [361, 344] on p "Conference items to be planned by lead: Lead = [PERSON_NAME] # 731 4 x 3m - she…" at bounding box center [556, 322] width 599 height 313
click at [318, 361] on p "Conference items to be planned by lead: Lead = [PERSON_NAME] # 731 4 x 3m - she…" at bounding box center [556, 322] width 599 height 313
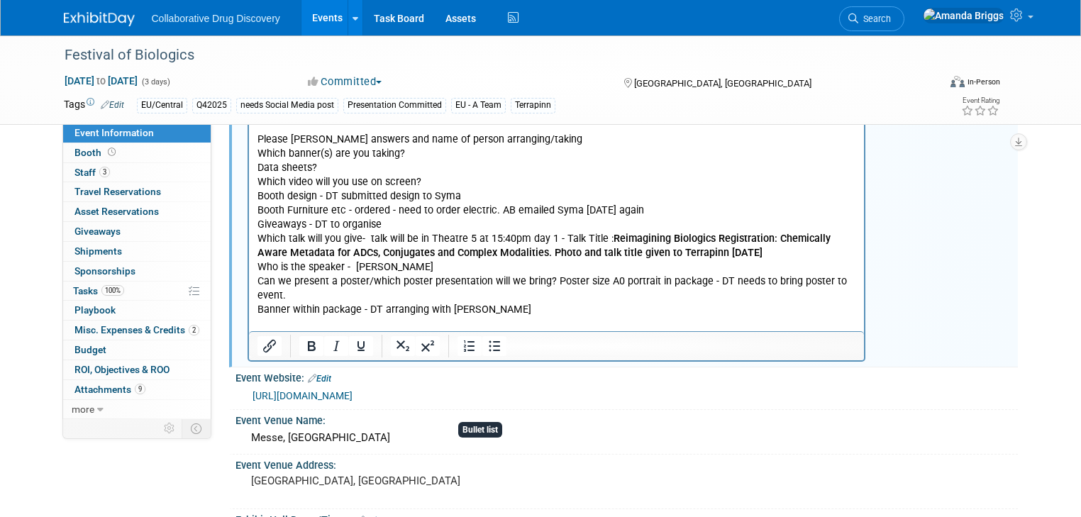
scroll to position [113, 0]
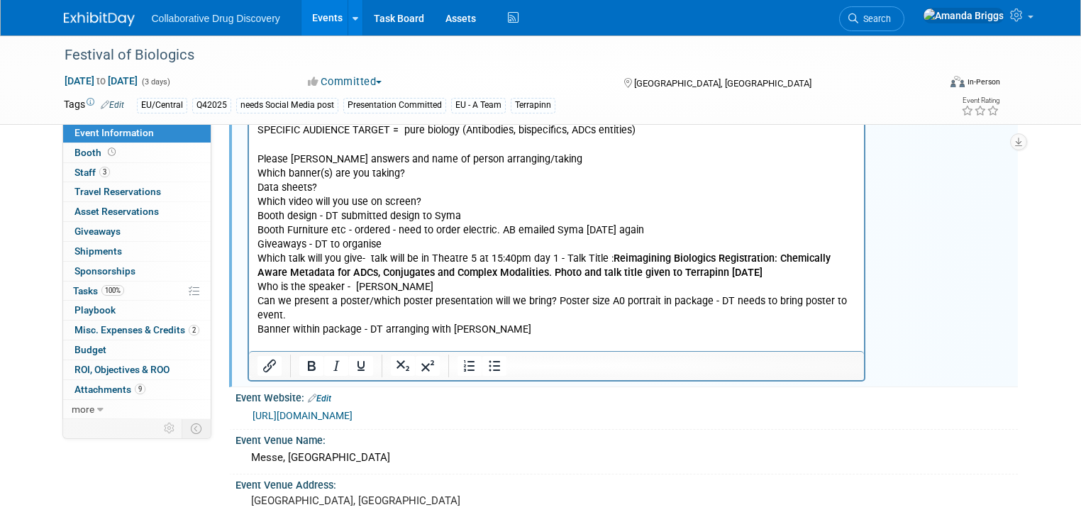
click at [509, 327] on p "Conference items to be planned by lead: Lead = [PERSON_NAME] # 731 4 x 3m - she…" at bounding box center [556, 208] width 599 height 313
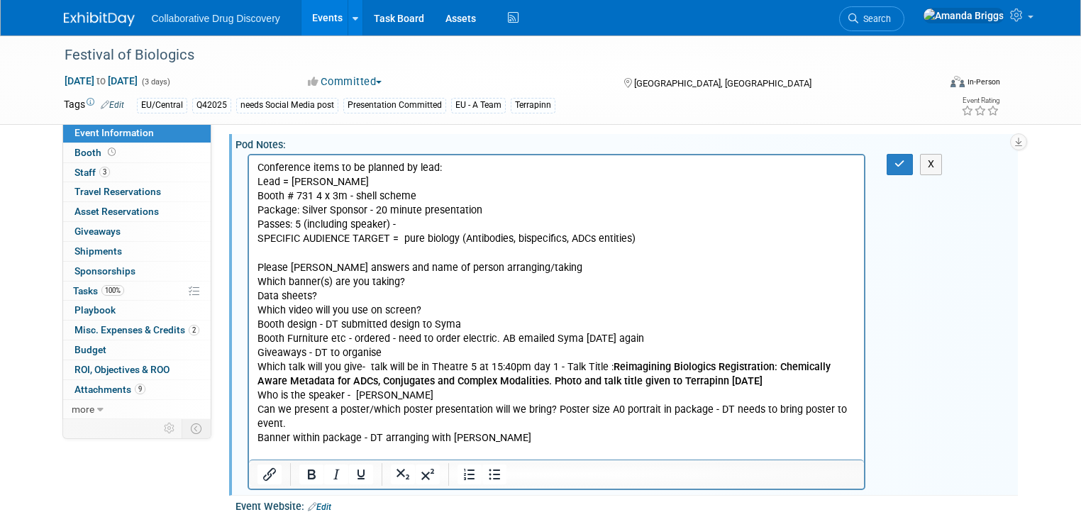
scroll to position [0, 0]
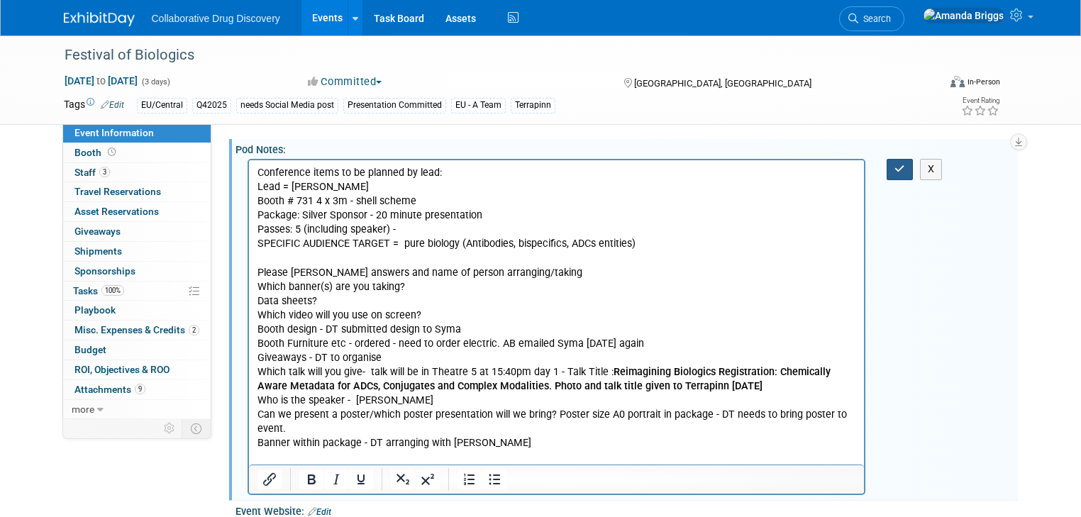
click at [905, 169] on icon "button" at bounding box center [899, 169] width 11 height 10
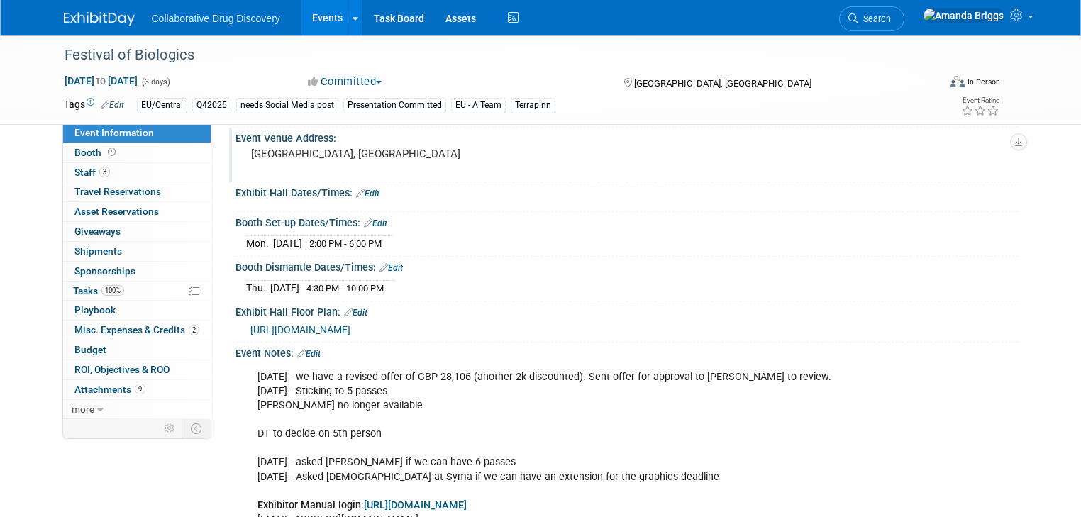
scroll to position [397, 0]
